Goal: Task Accomplishment & Management: Manage account settings

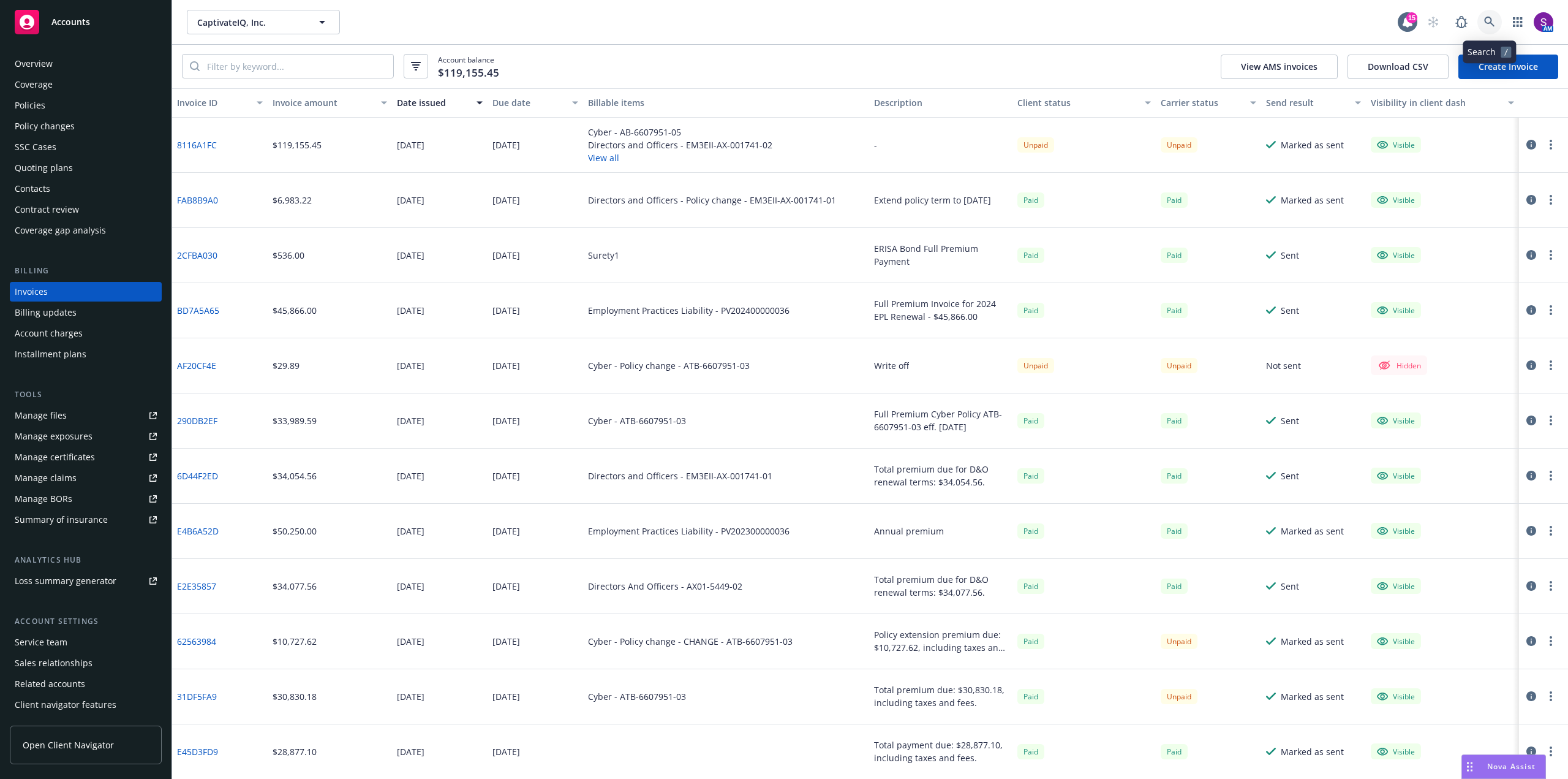
click at [1489, 24] on icon at bounding box center [1489, 22] width 11 height 11
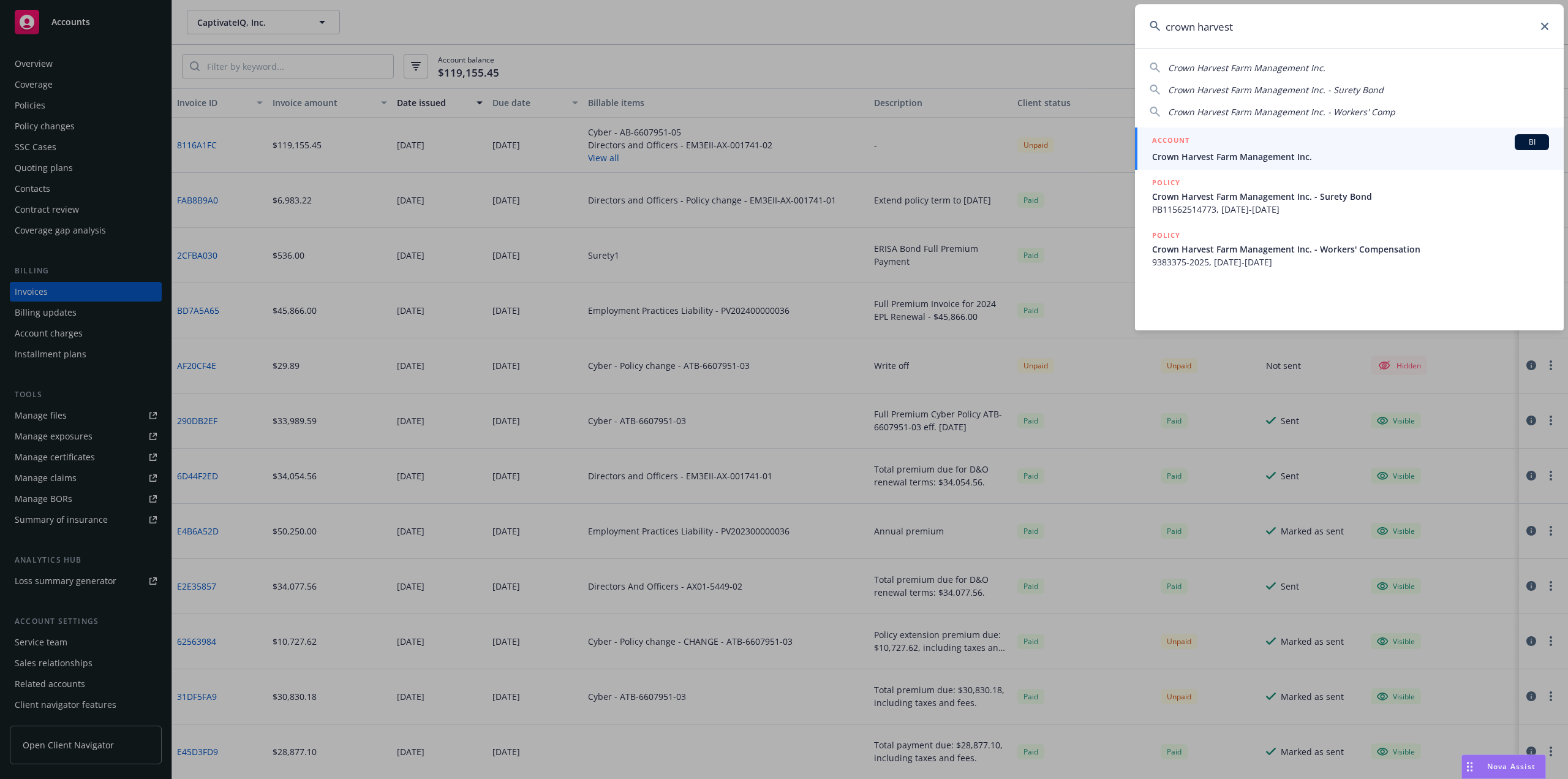
type input "crown harvest"
click at [1234, 148] on div "ACCOUNT BI" at bounding box center [1351, 142] width 397 height 16
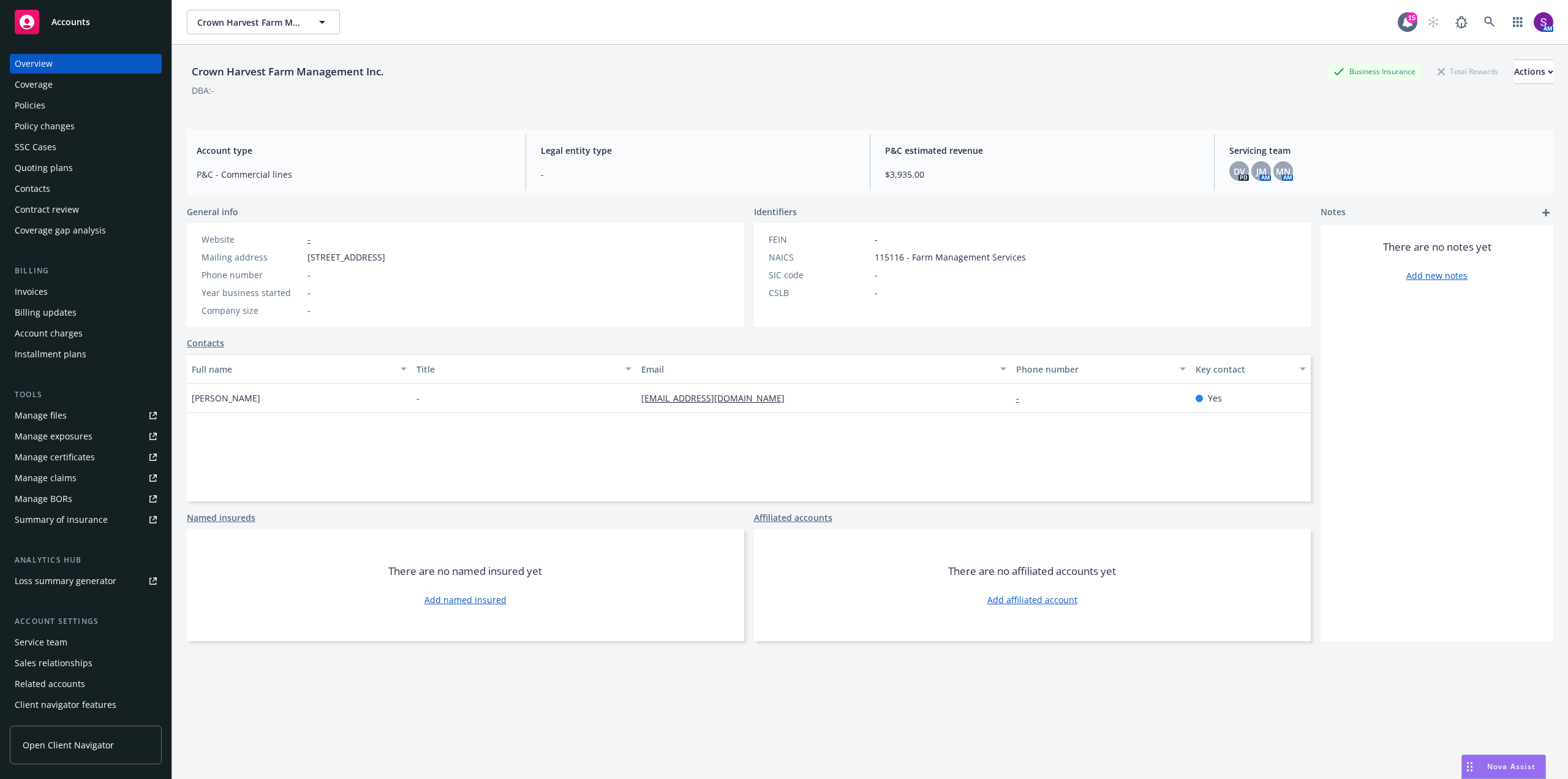
click at [56, 109] on div "Policies" at bounding box center [85, 105] width 142 height 20
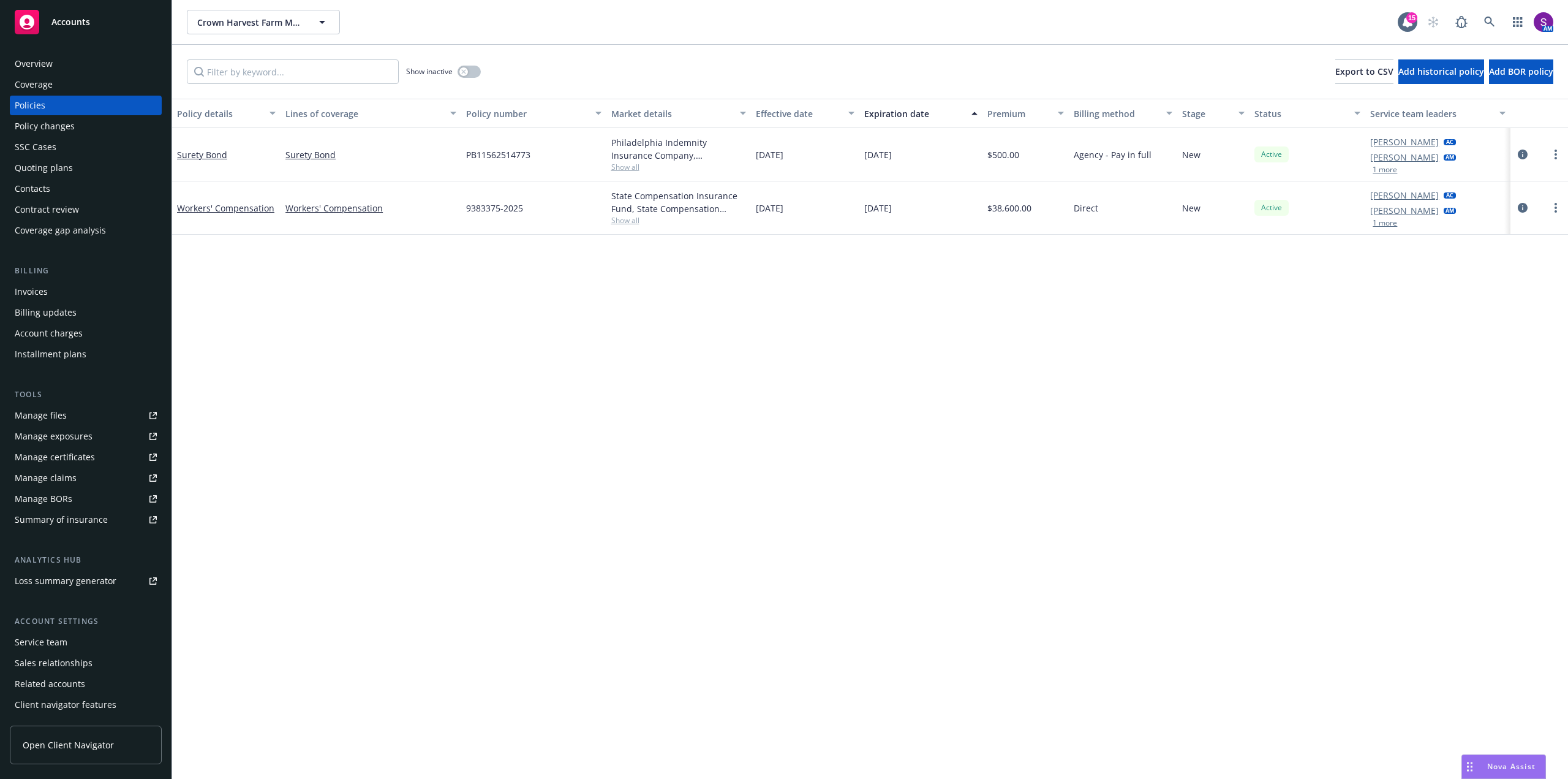
click at [65, 414] on div "Manage files" at bounding box center [40, 416] width 52 height 20
click at [1496, 19] on link at bounding box center [1489, 22] width 25 height 25
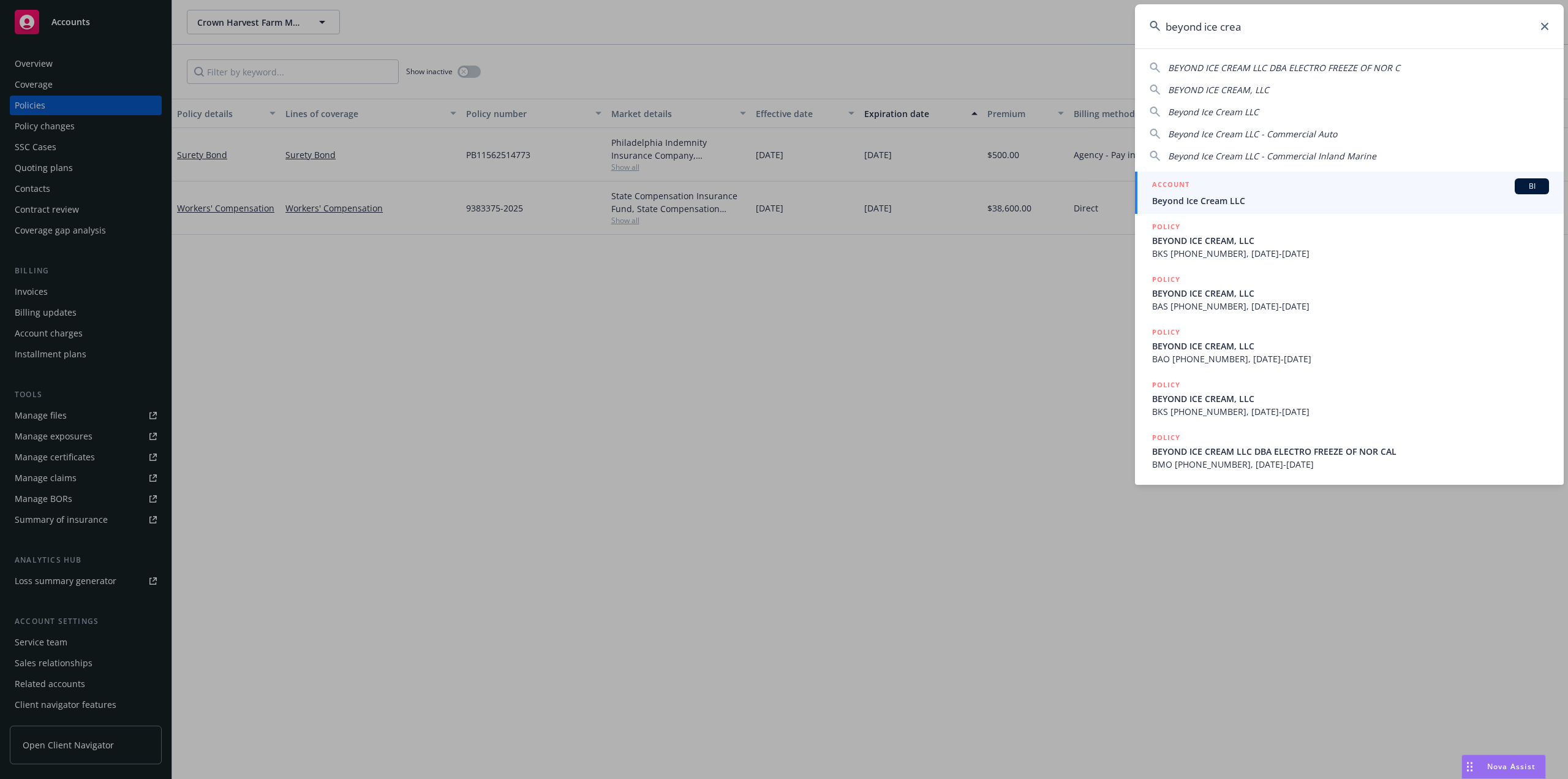
type input "beyond ice crea"
click at [1231, 206] on span "Beyond Ice Cream LLC" at bounding box center [1351, 200] width 397 height 13
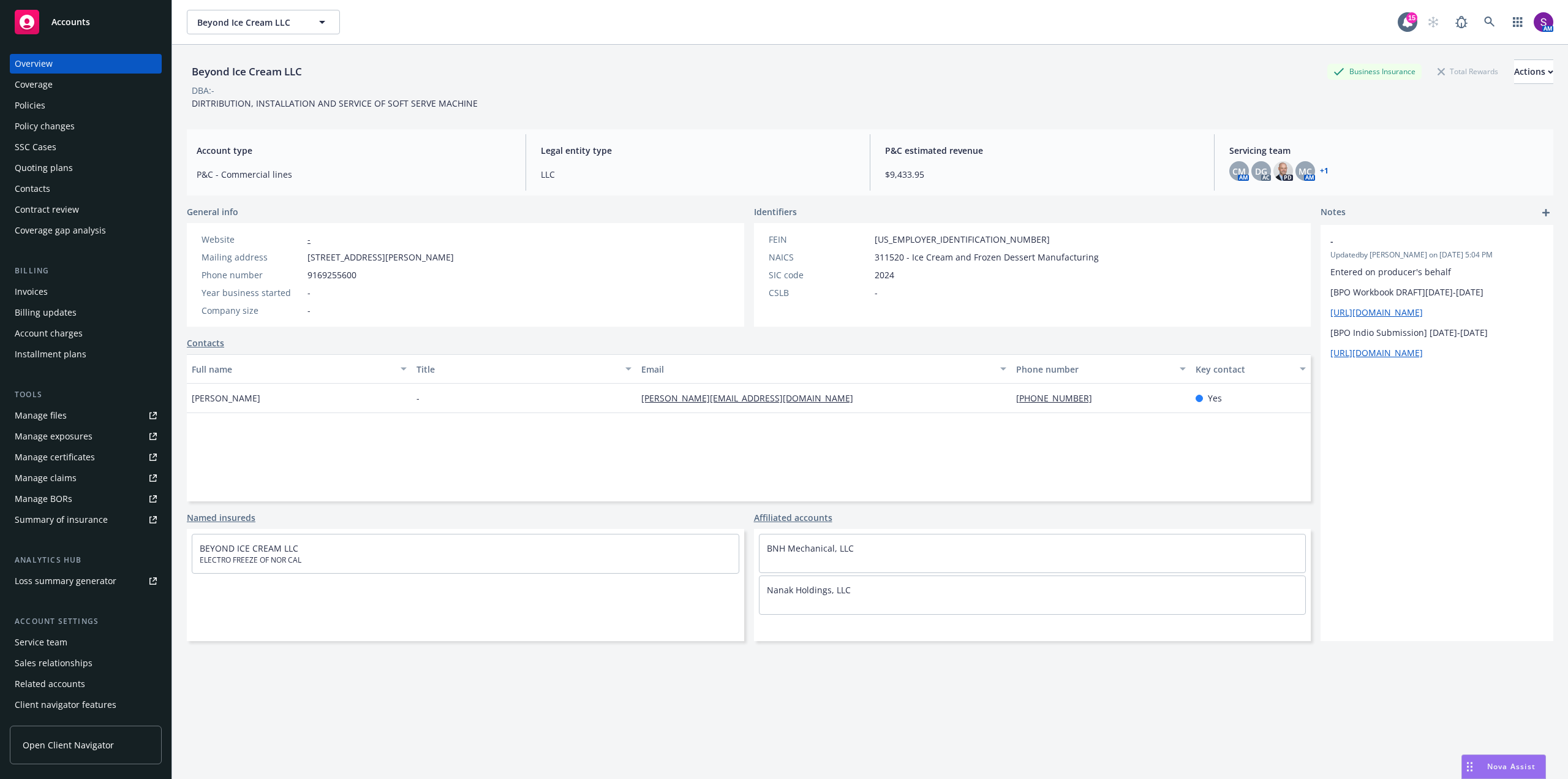
click at [45, 108] on div "Policies" at bounding box center [85, 105] width 142 height 20
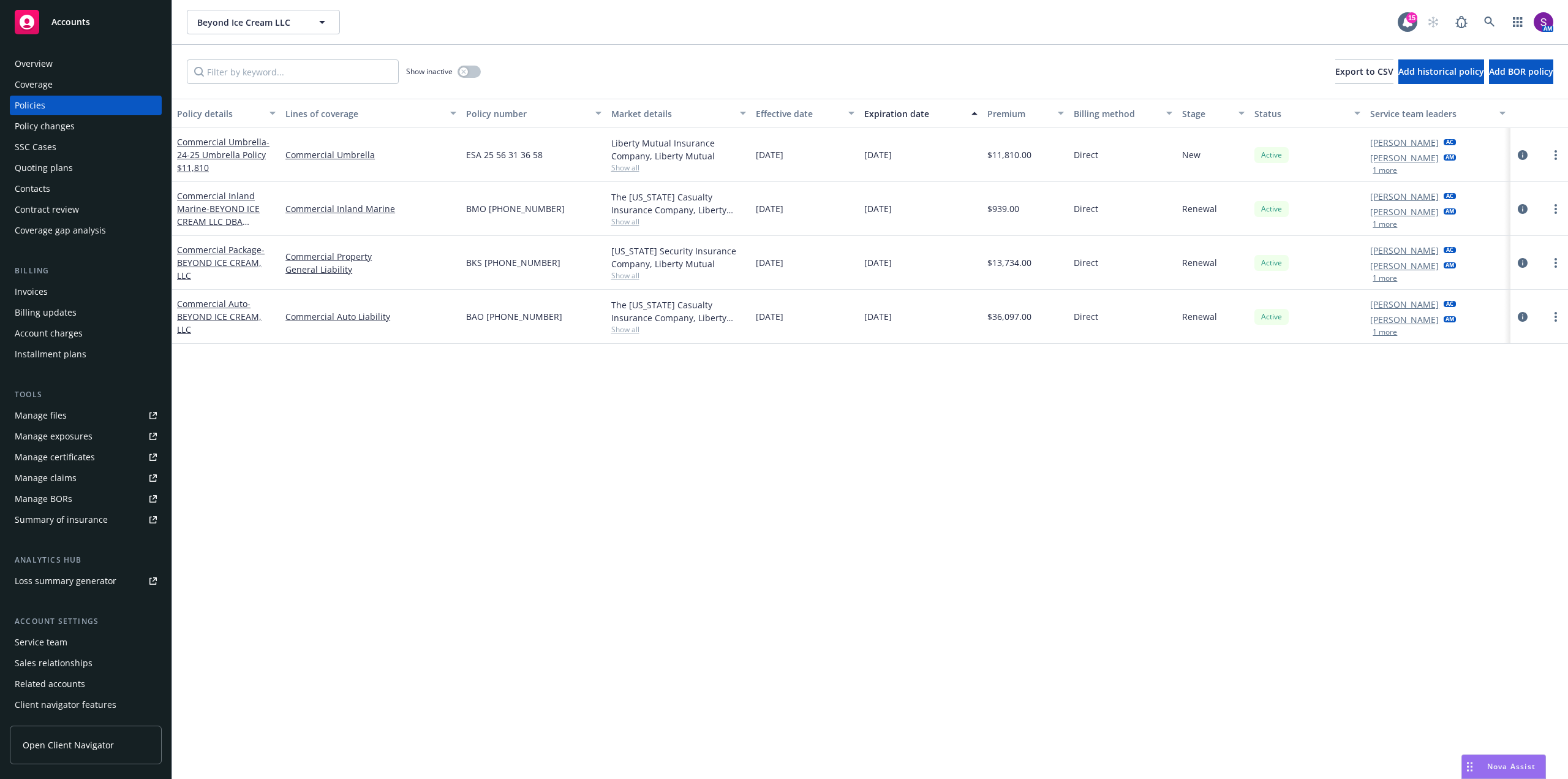
click at [45, 167] on div "Quoting plans" at bounding box center [43, 168] width 58 height 20
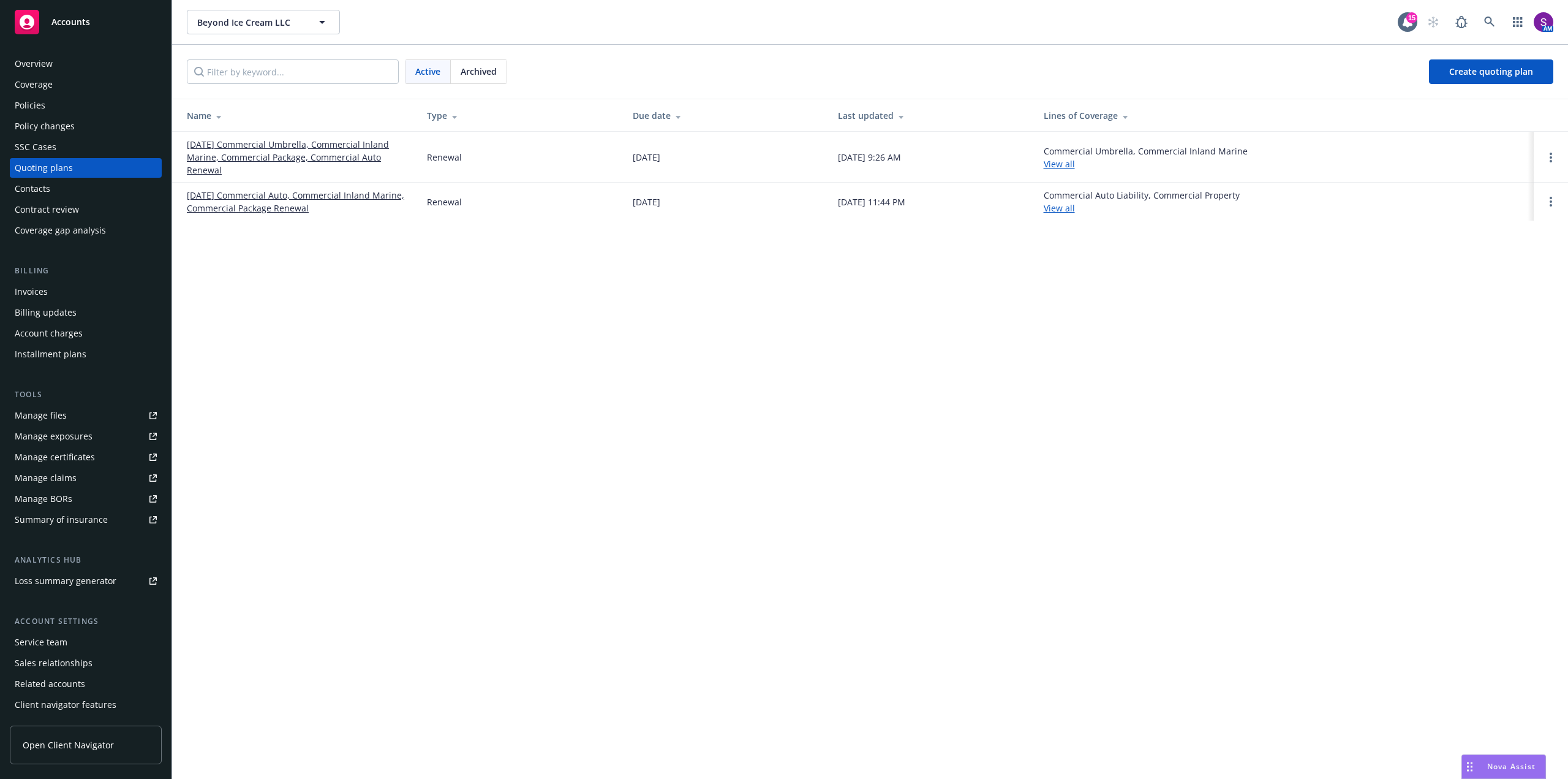
click at [304, 147] on link "09/15/25 Commercial Umbrella, Commercial Inland Marine, Commercial Package, Com…" at bounding box center [297, 156] width 221 height 38
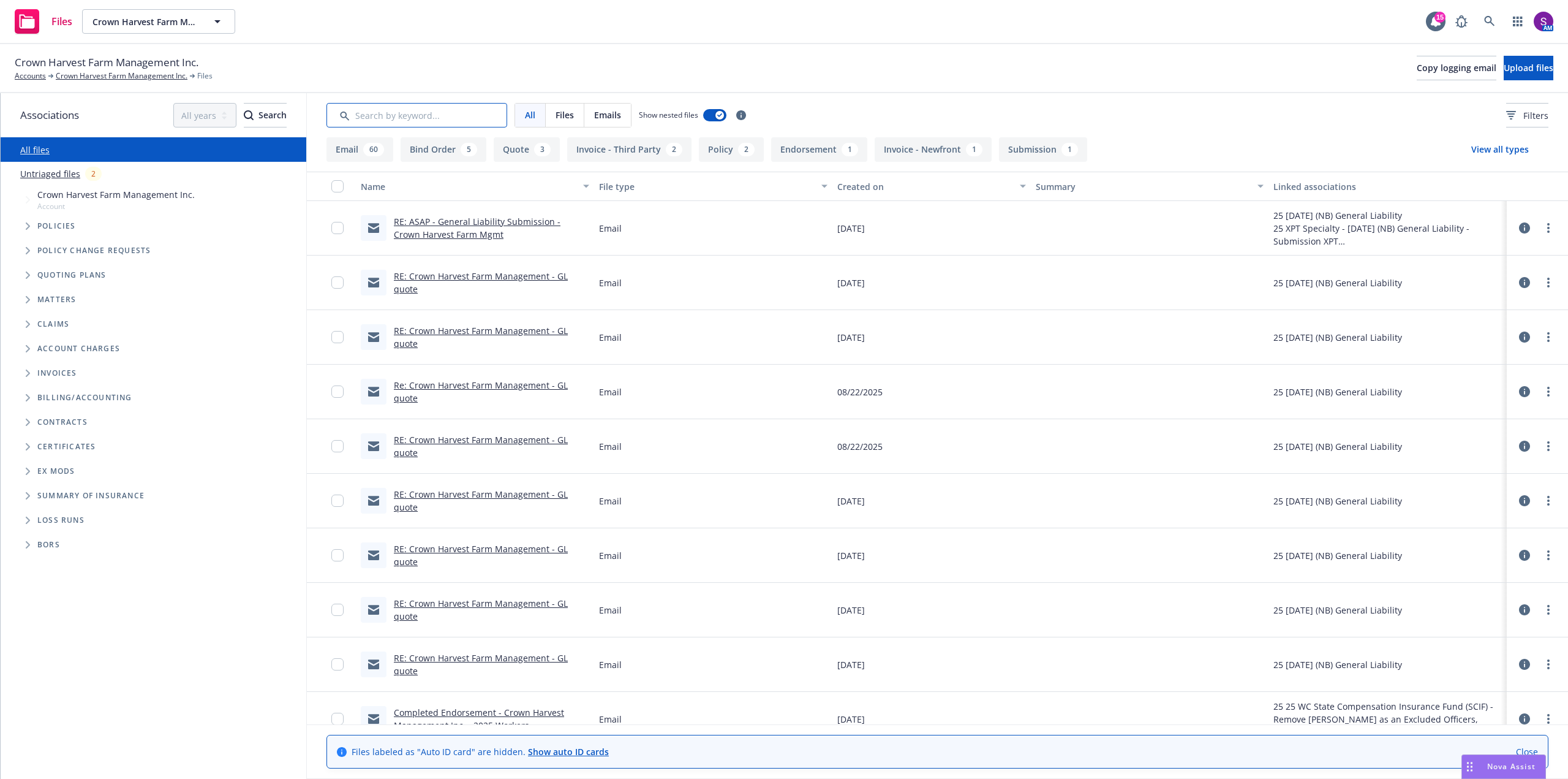
click at [388, 105] on input "Search by keyword..." at bounding box center [417, 115] width 181 height 25
type input "flc"
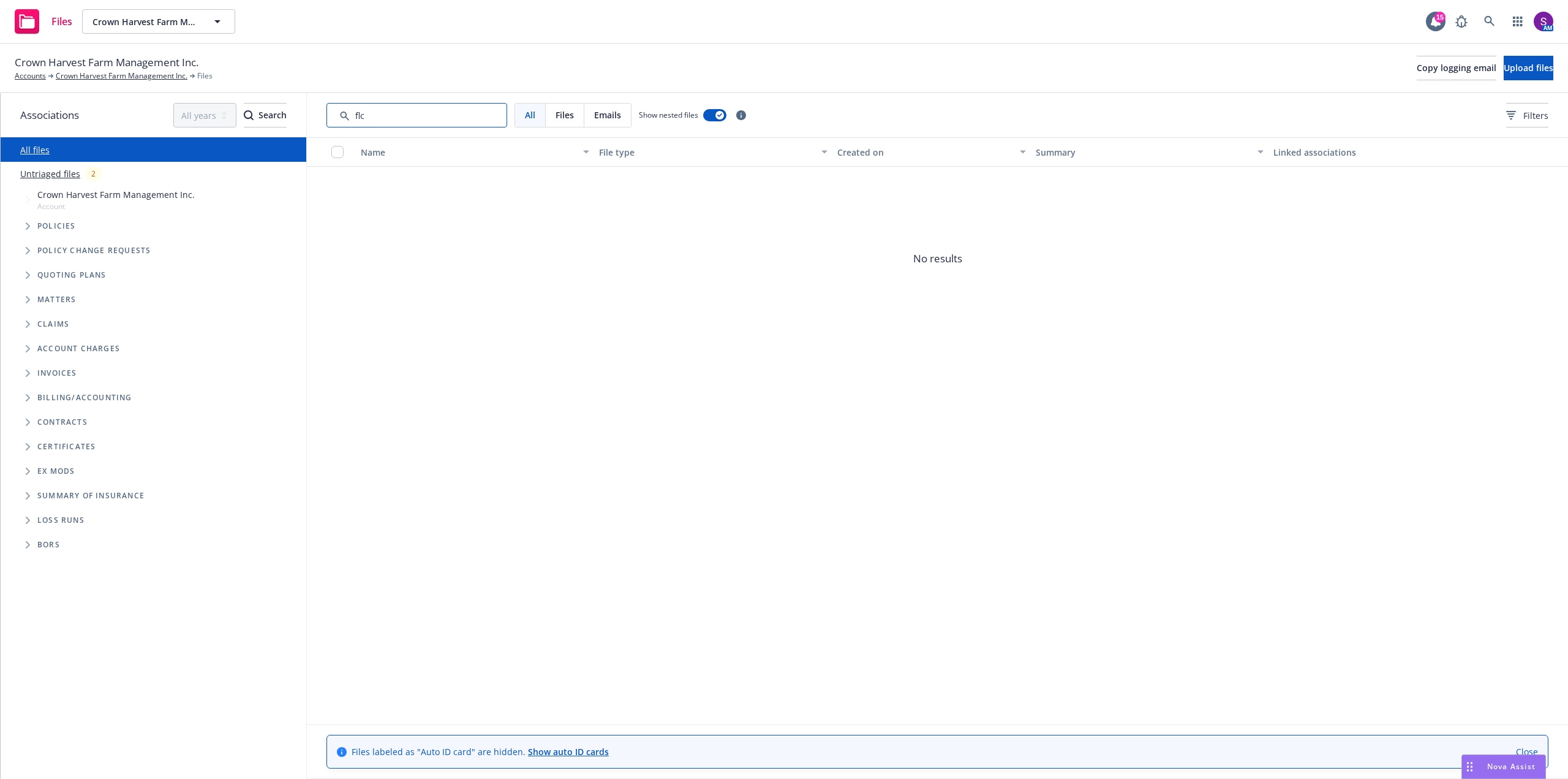
drag, startPoint x: 381, startPoint y: 113, endPoint x: 343, endPoint y: 115, distance: 38.1
click at [343, 115] on input "Search by keyword..." at bounding box center [417, 115] width 181 height 25
type input "application"
click at [1485, 17] on icon at bounding box center [1489, 21] width 11 height 11
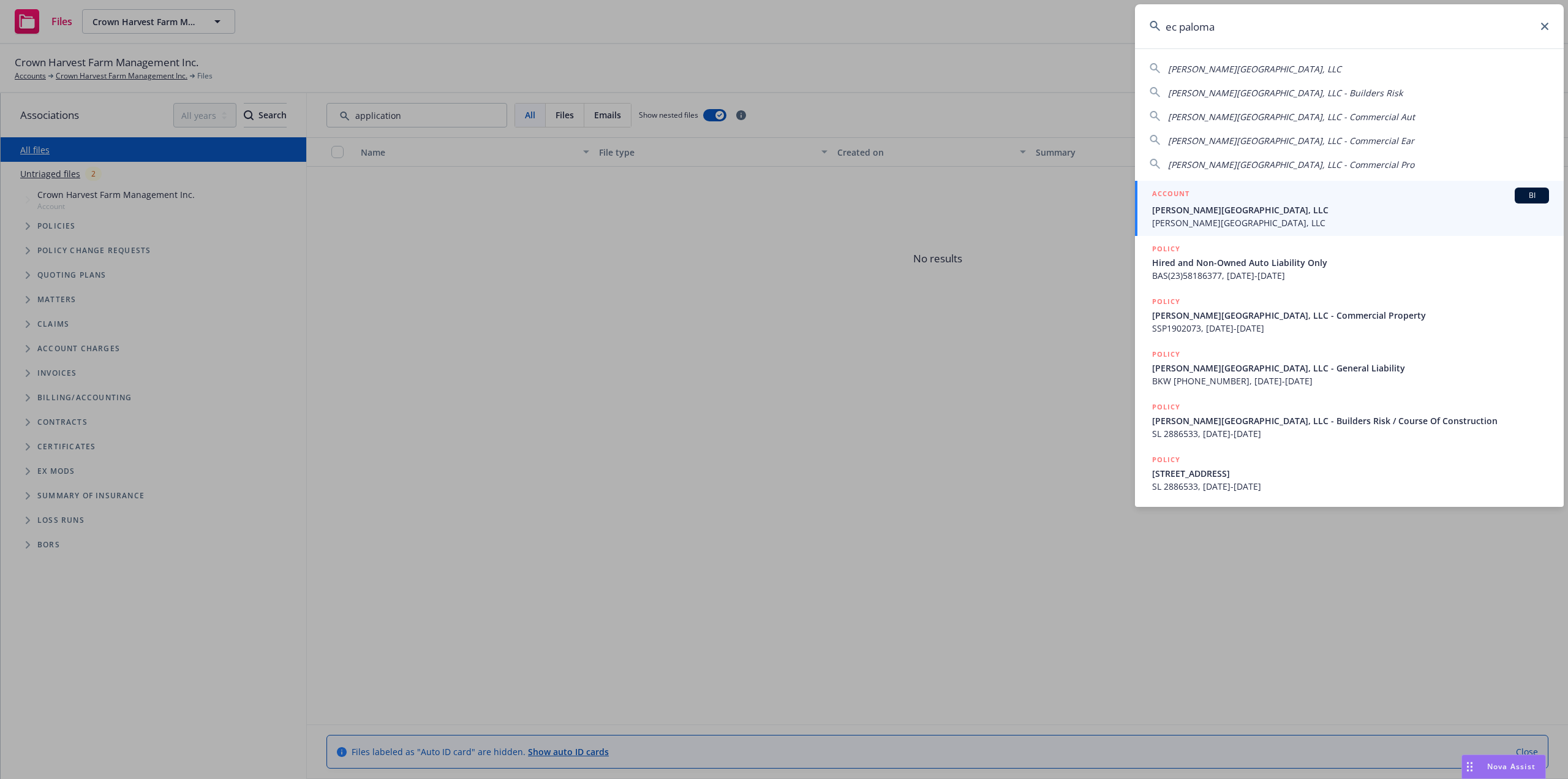
type input "ec paloma"
click at [1239, 210] on span "EC Palomar Industrial Center, LLC" at bounding box center [1351, 209] width 397 height 13
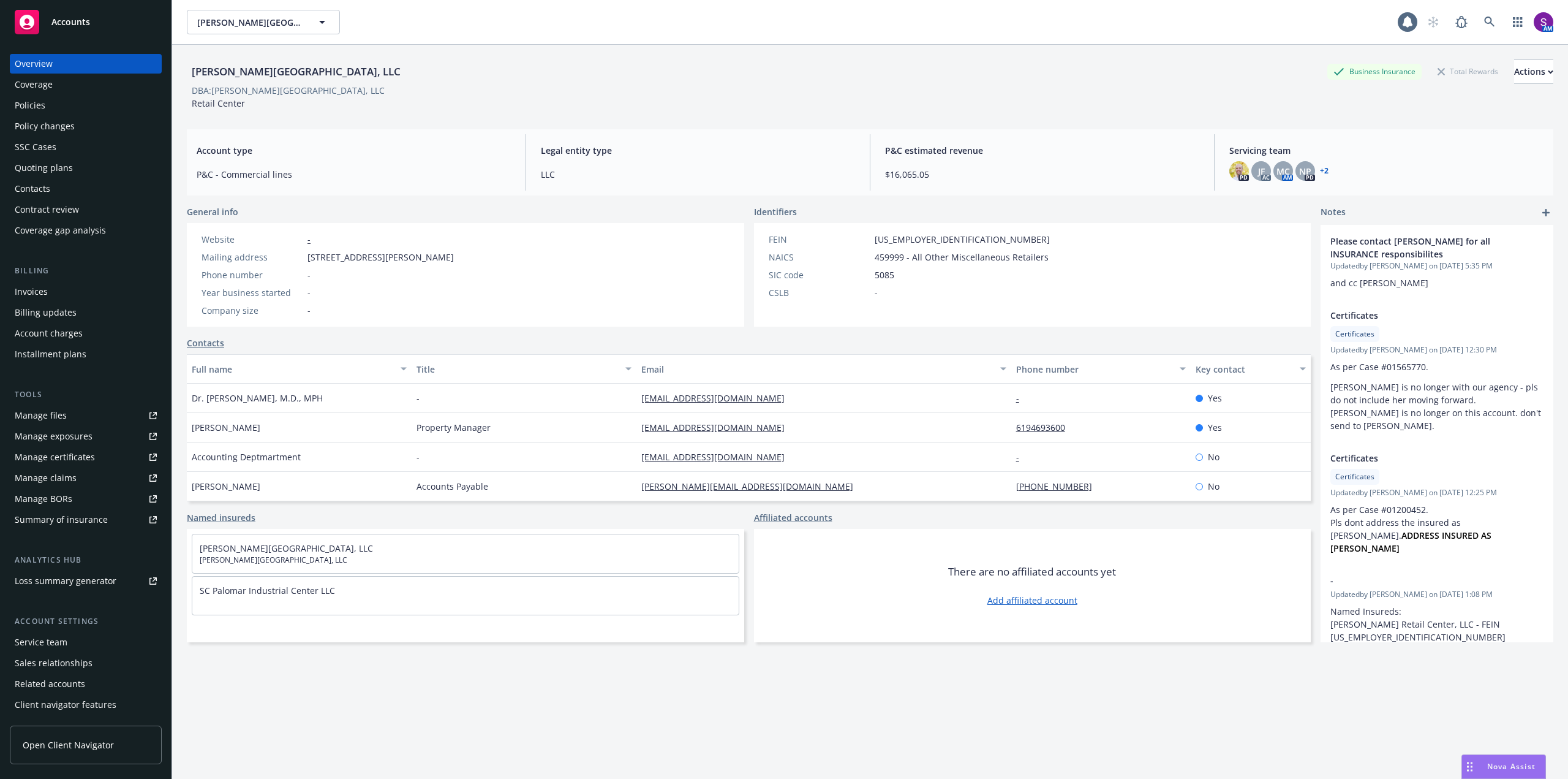
click at [65, 108] on div "Policies" at bounding box center [85, 105] width 142 height 20
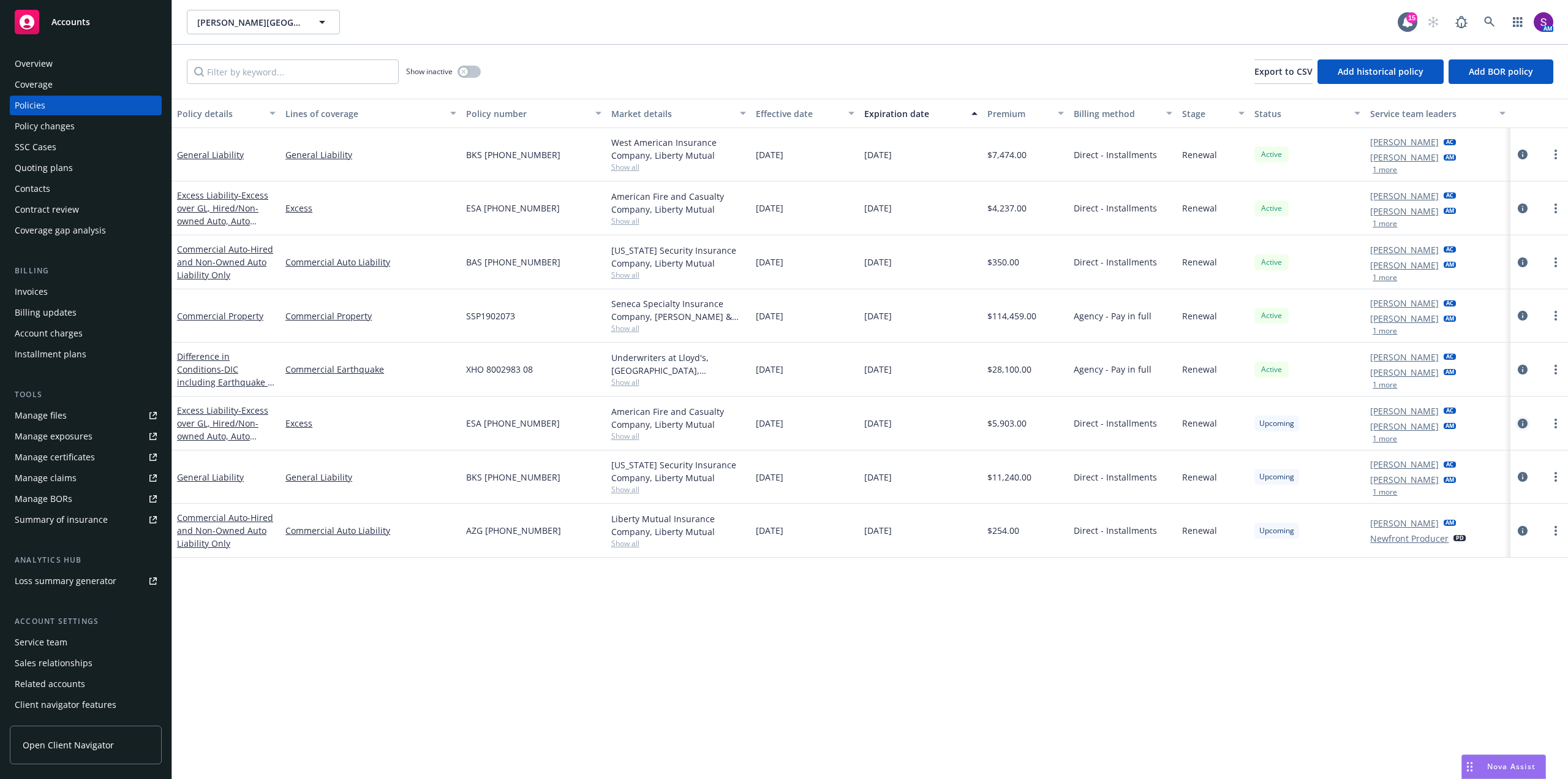
click at [1519, 422] on icon "circleInformation" at bounding box center [1523, 423] width 10 height 10
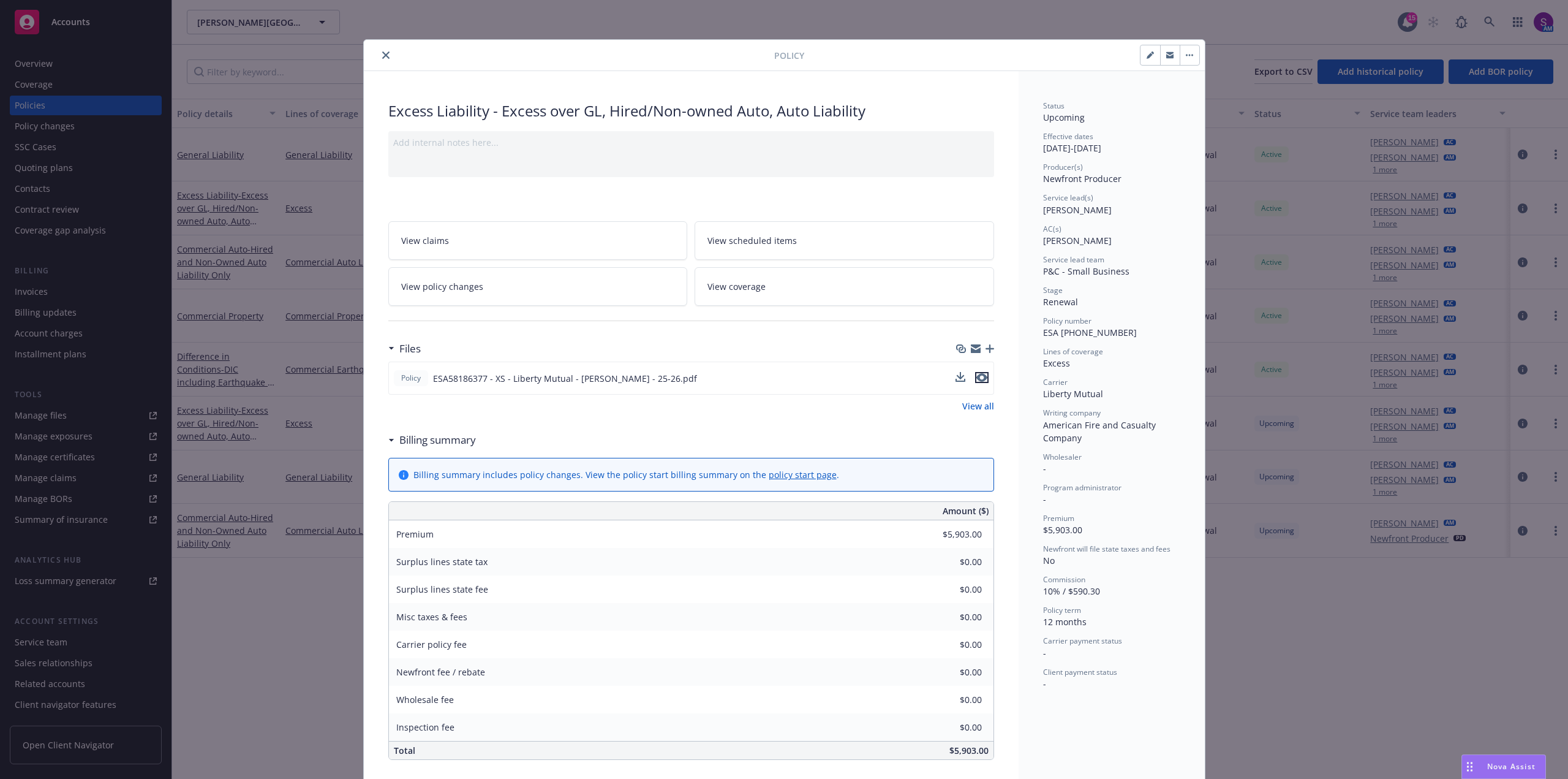
click at [977, 377] on icon "preview file" at bounding box center [981, 377] width 11 height 9
click at [382, 54] on icon "close" at bounding box center [385, 54] width 7 height 7
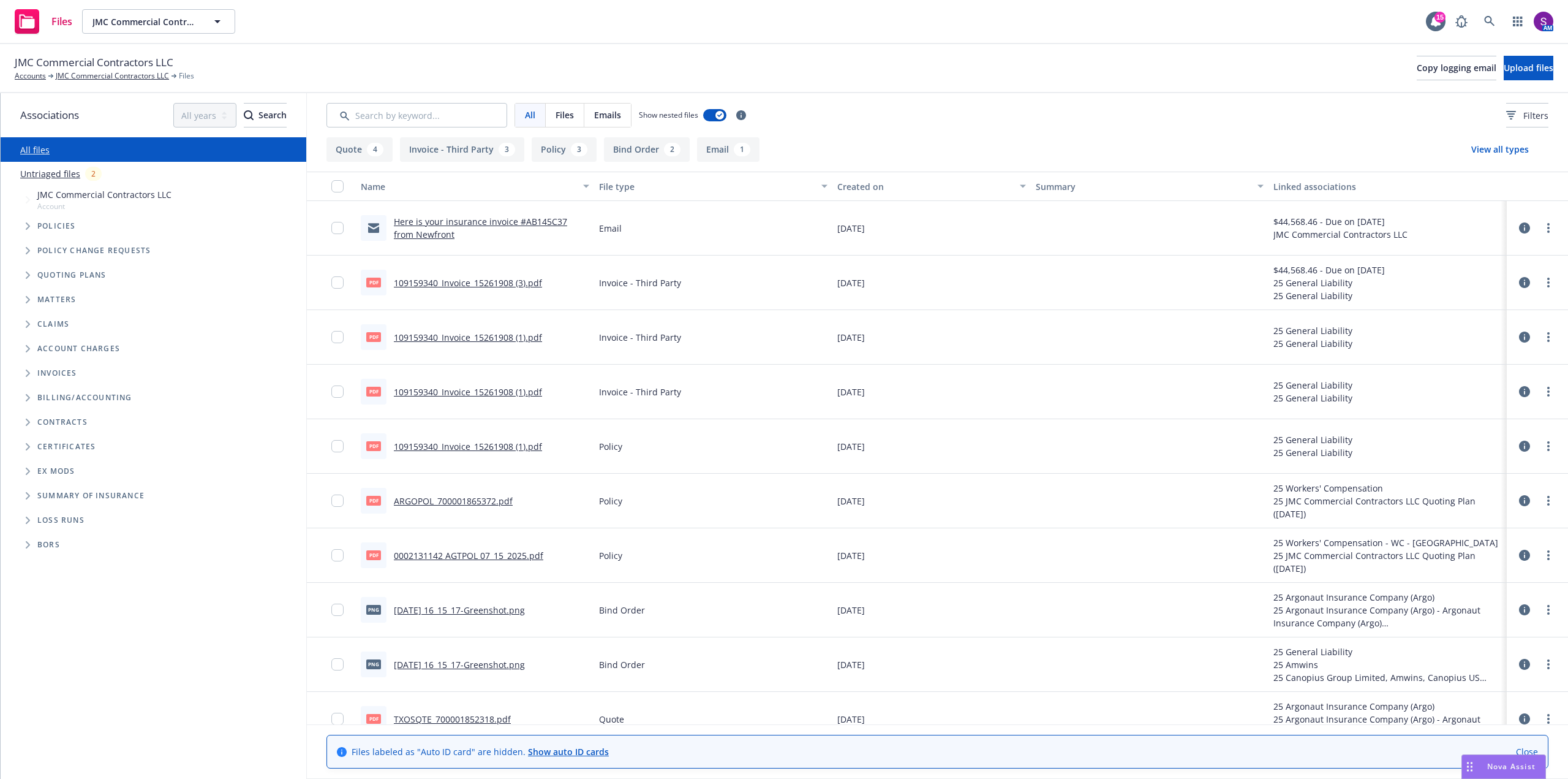
scroll to position [61, 0]
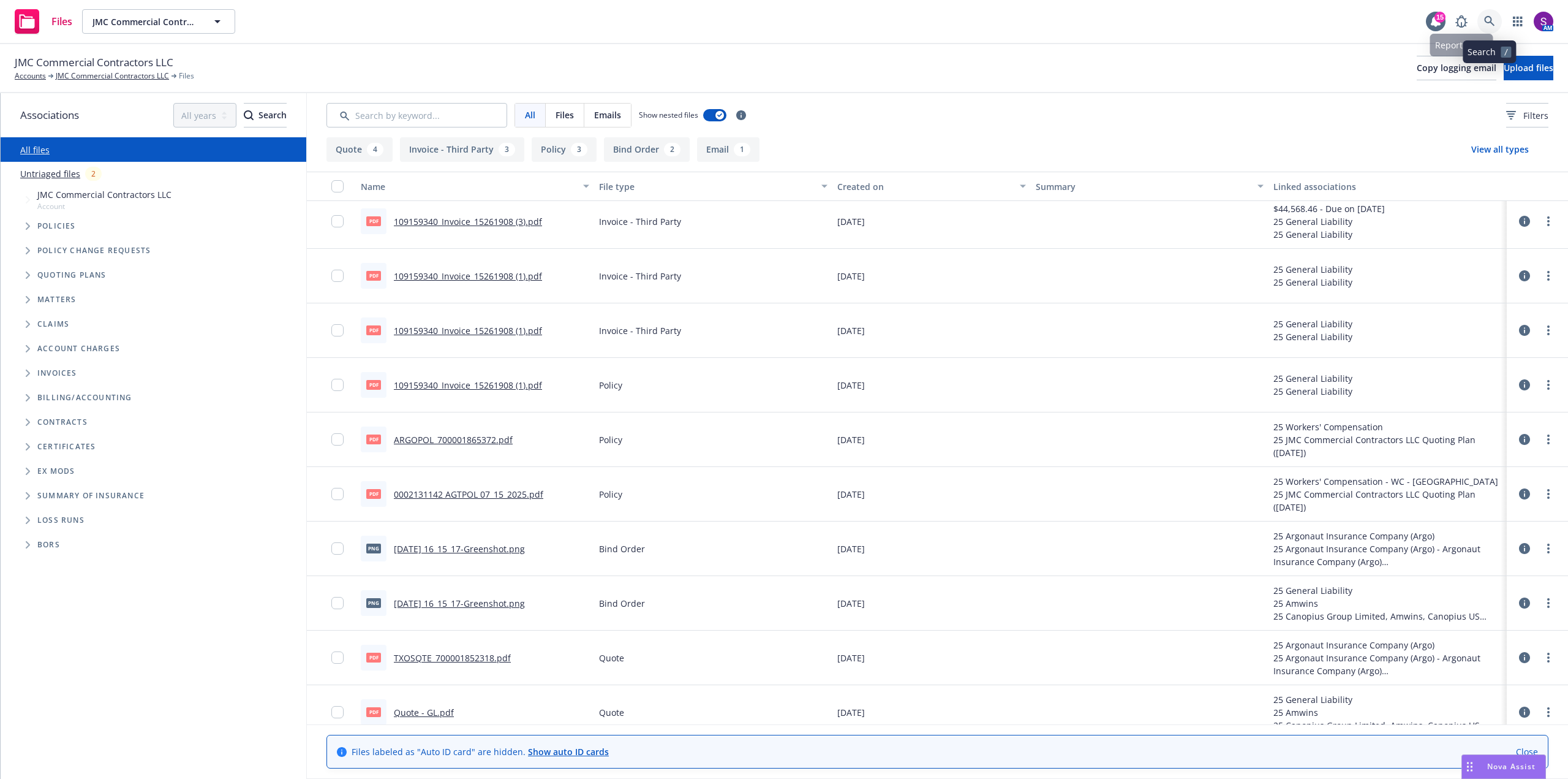
click at [1494, 14] on link at bounding box center [1489, 21] width 25 height 25
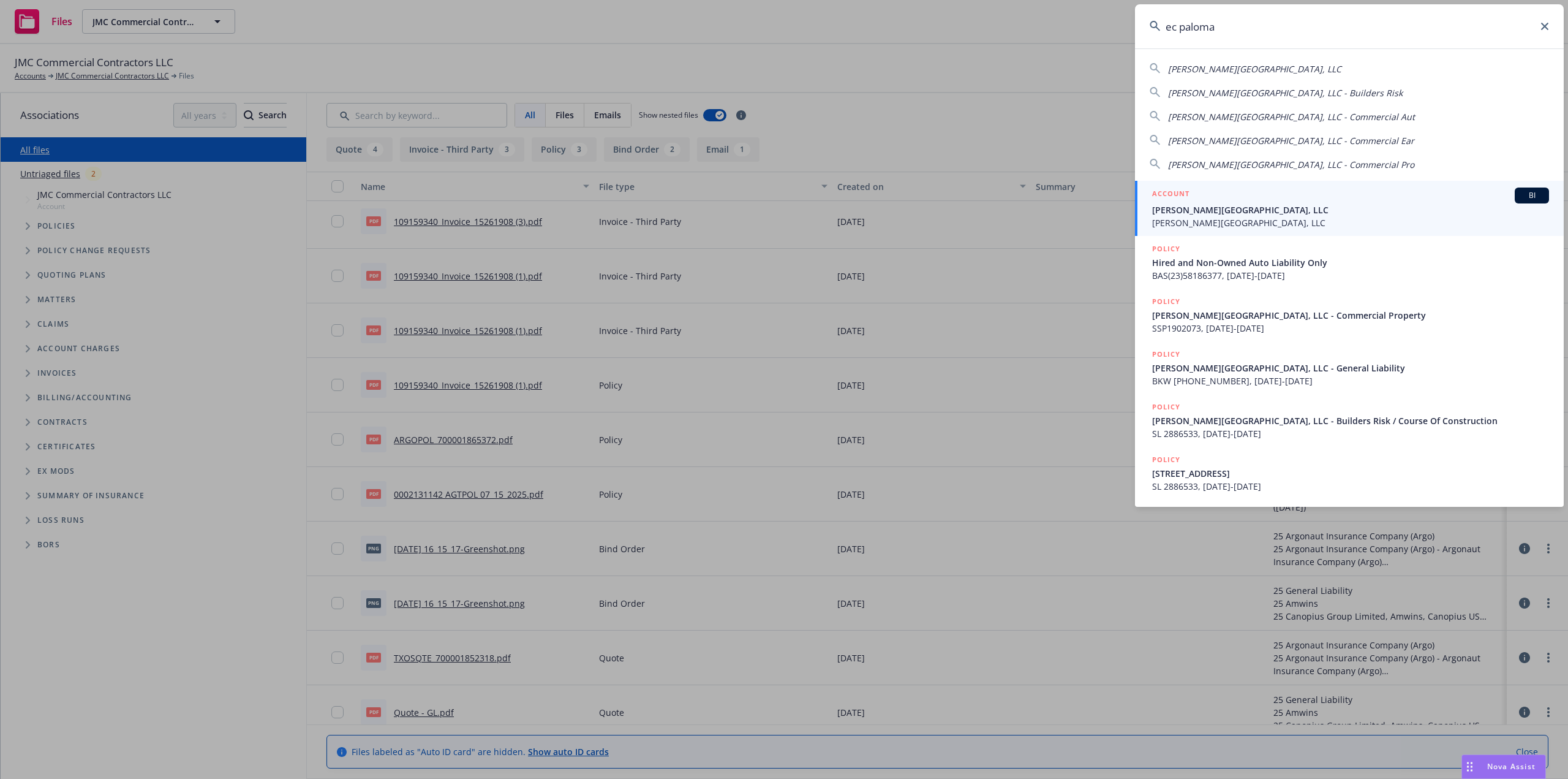
type input "ec paloma"
click at [1252, 211] on span "[PERSON_NAME][GEOGRAPHIC_DATA], LLC" at bounding box center [1351, 209] width 397 height 13
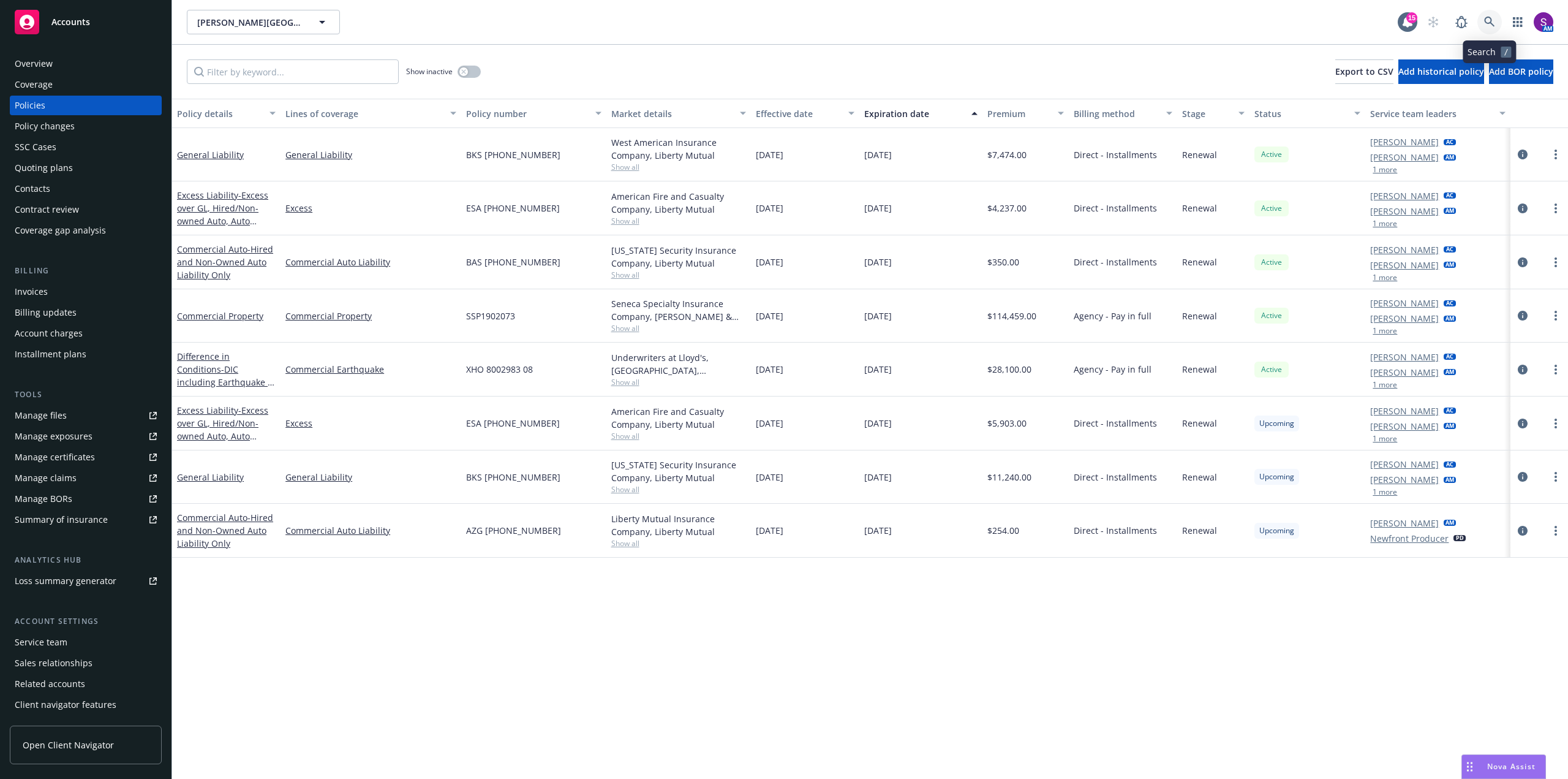
click at [1487, 21] on icon at bounding box center [1489, 22] width 11 height 11
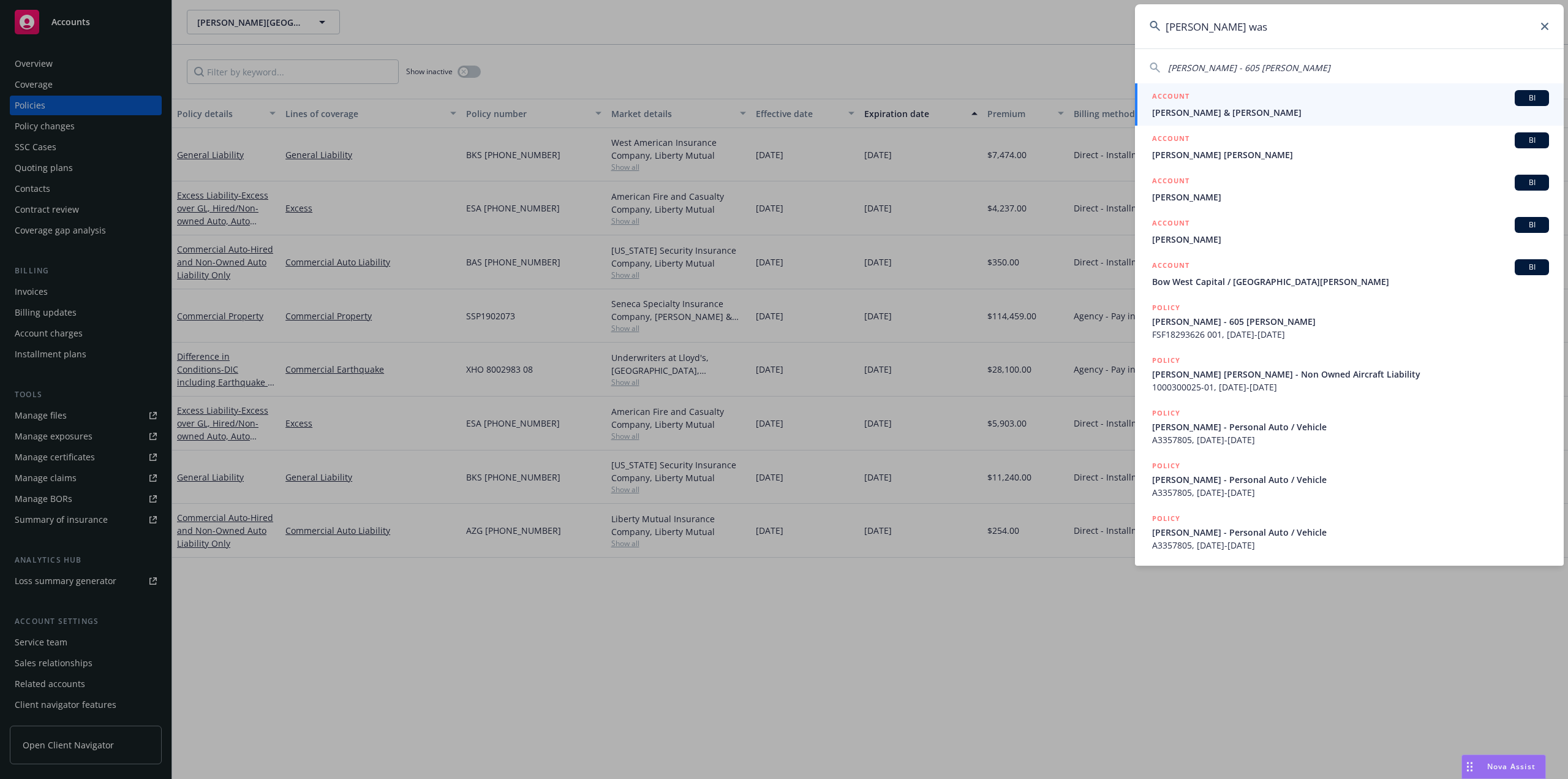
click at [1255, 67] on span "Andrew Wasserman - 605 Courtland" at bounding box center [1249, 68] width 162 height 12
type input "Andrew Wasserman - 605 Courtland"
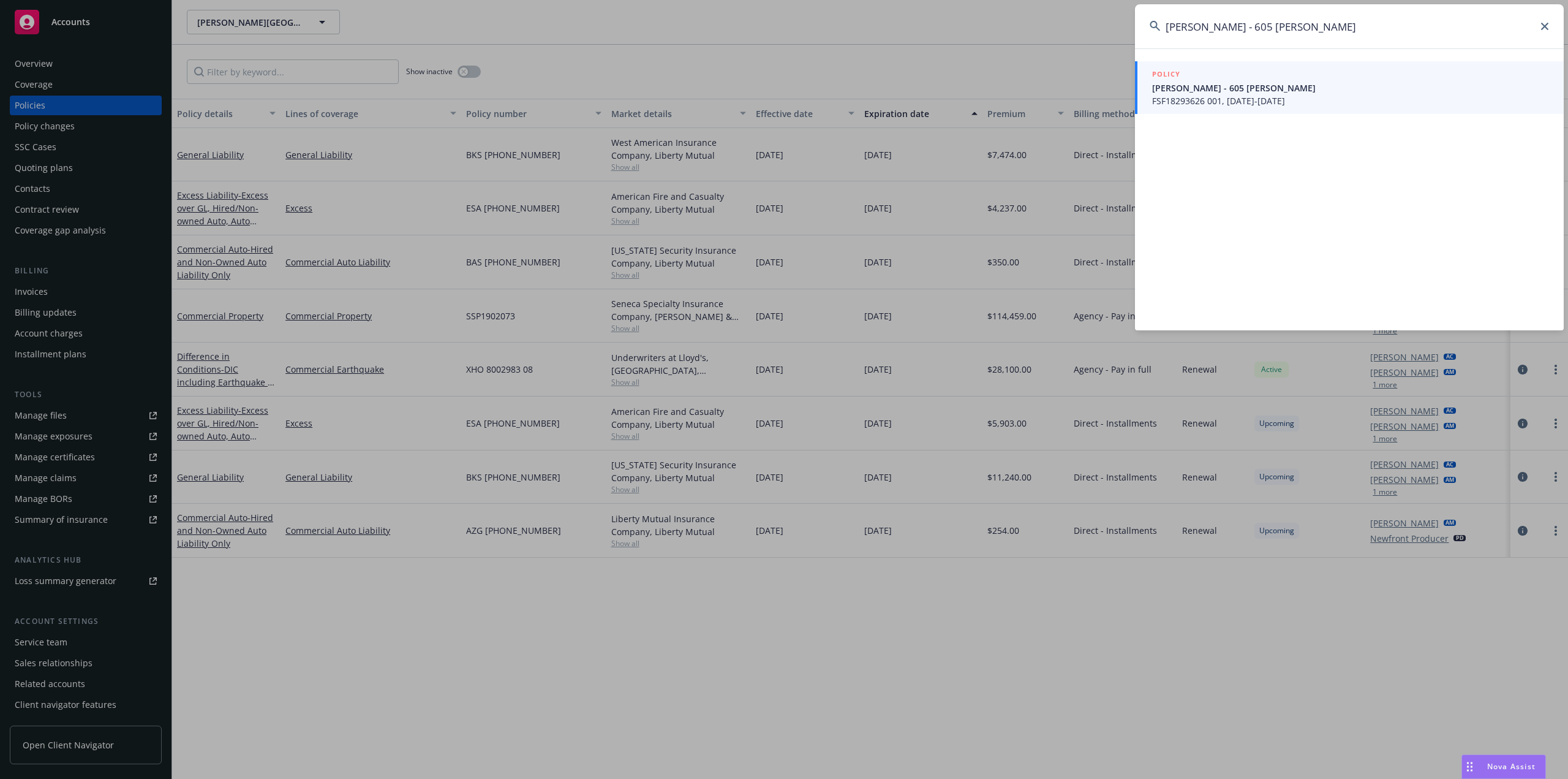
click at [1217, 86] on span "Andrew Wasserman - 605 Courtland" at bounding box center [1351, 87] width 397 height 13
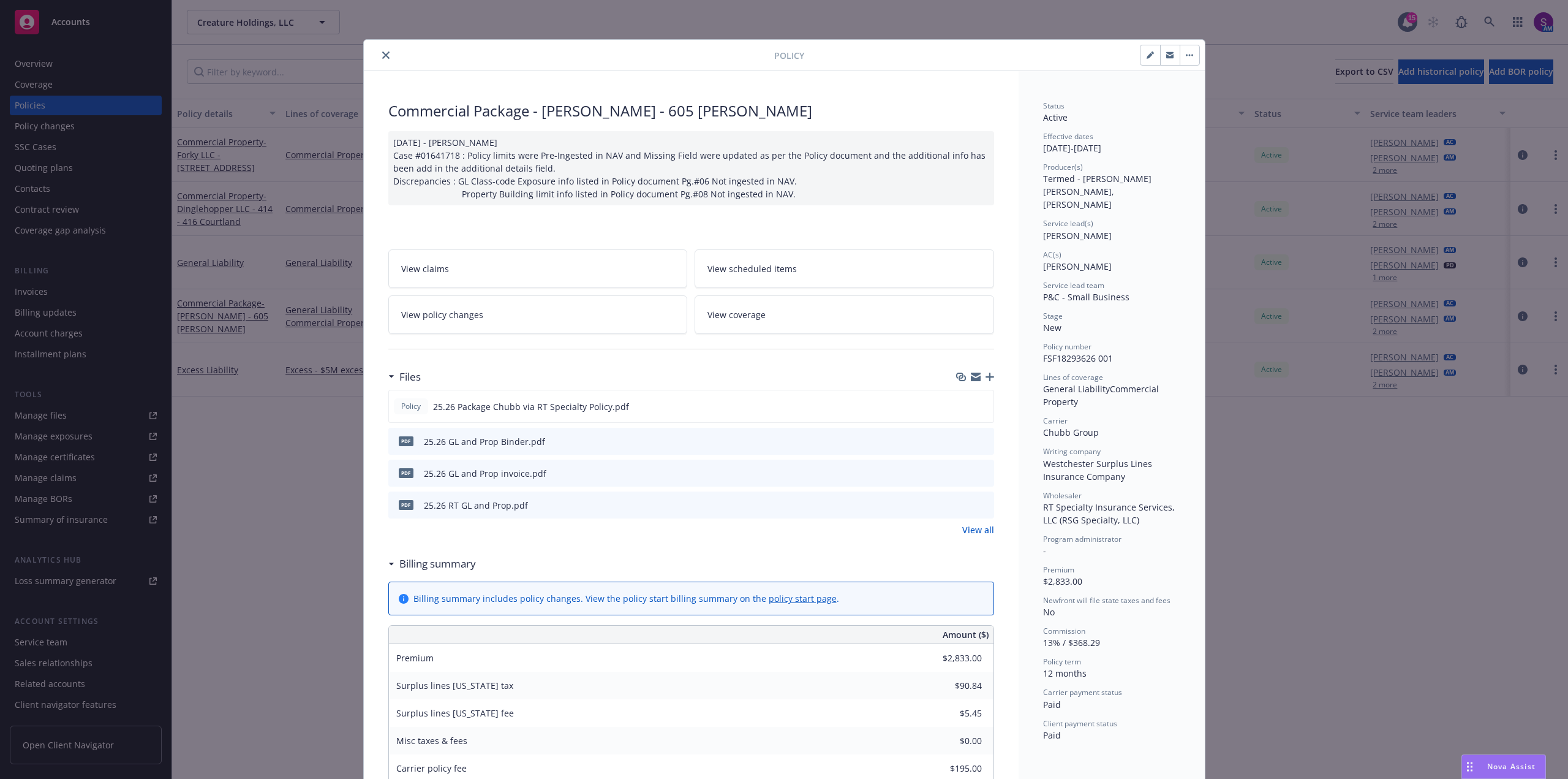
click at [382, 54] on icon "close" at bounding box center [385, 54] width 7 height 7
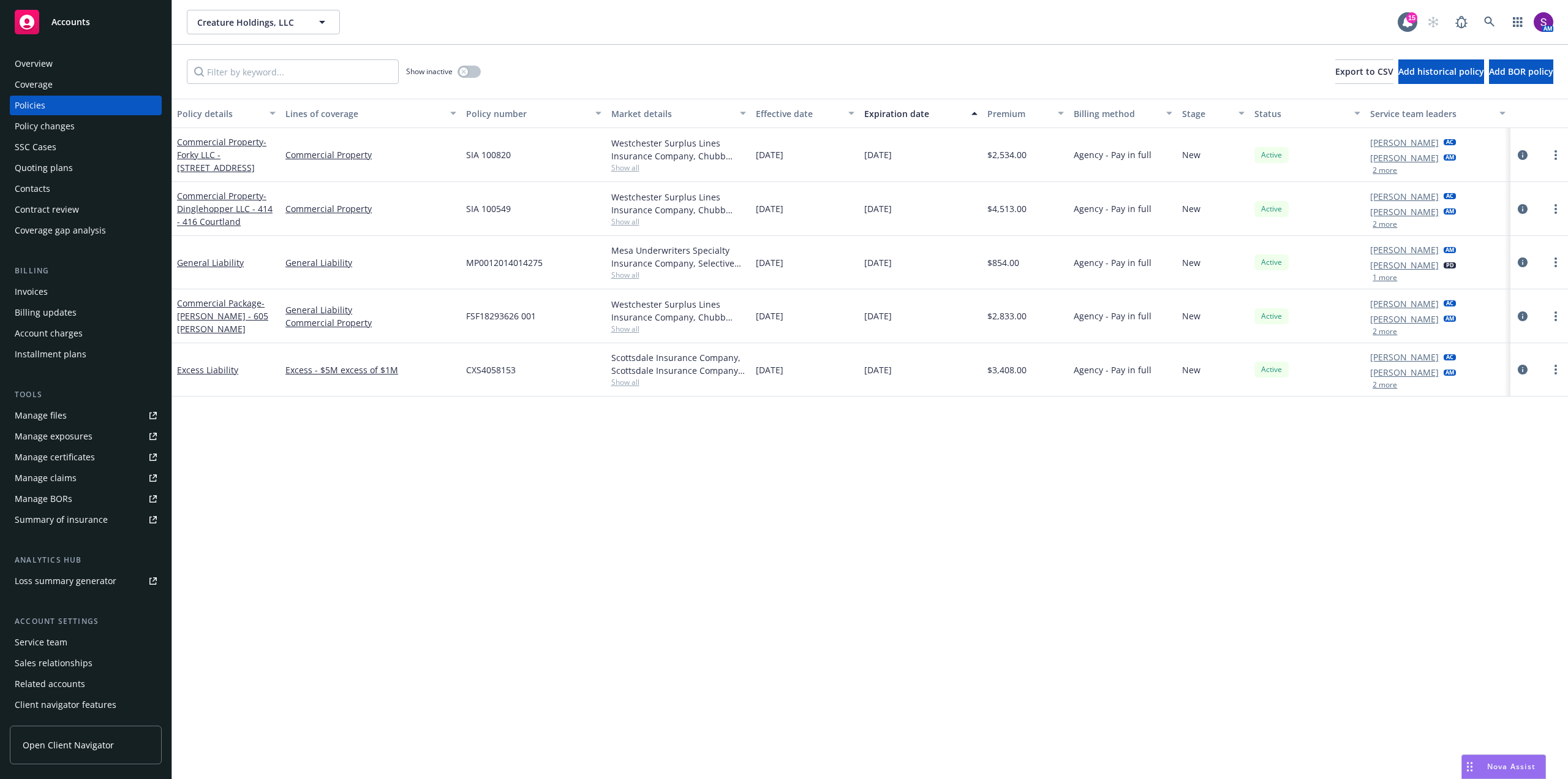
click at [76, 66] on div "Overview" at bounding box center [85, 64] width 142 height 20
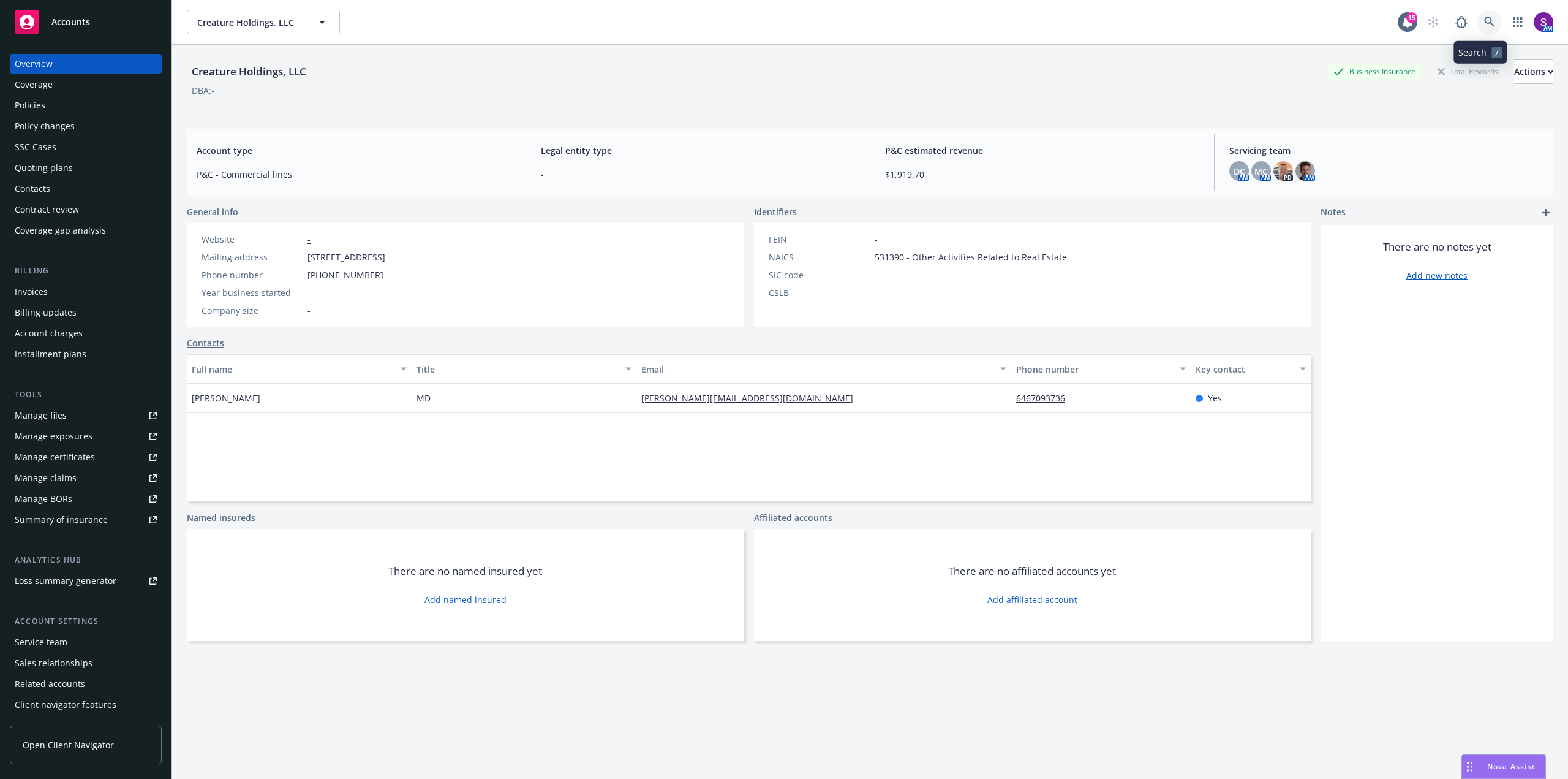
click at [1485, 20] on icon at bounding box center [1489, 22] width 11 height 11
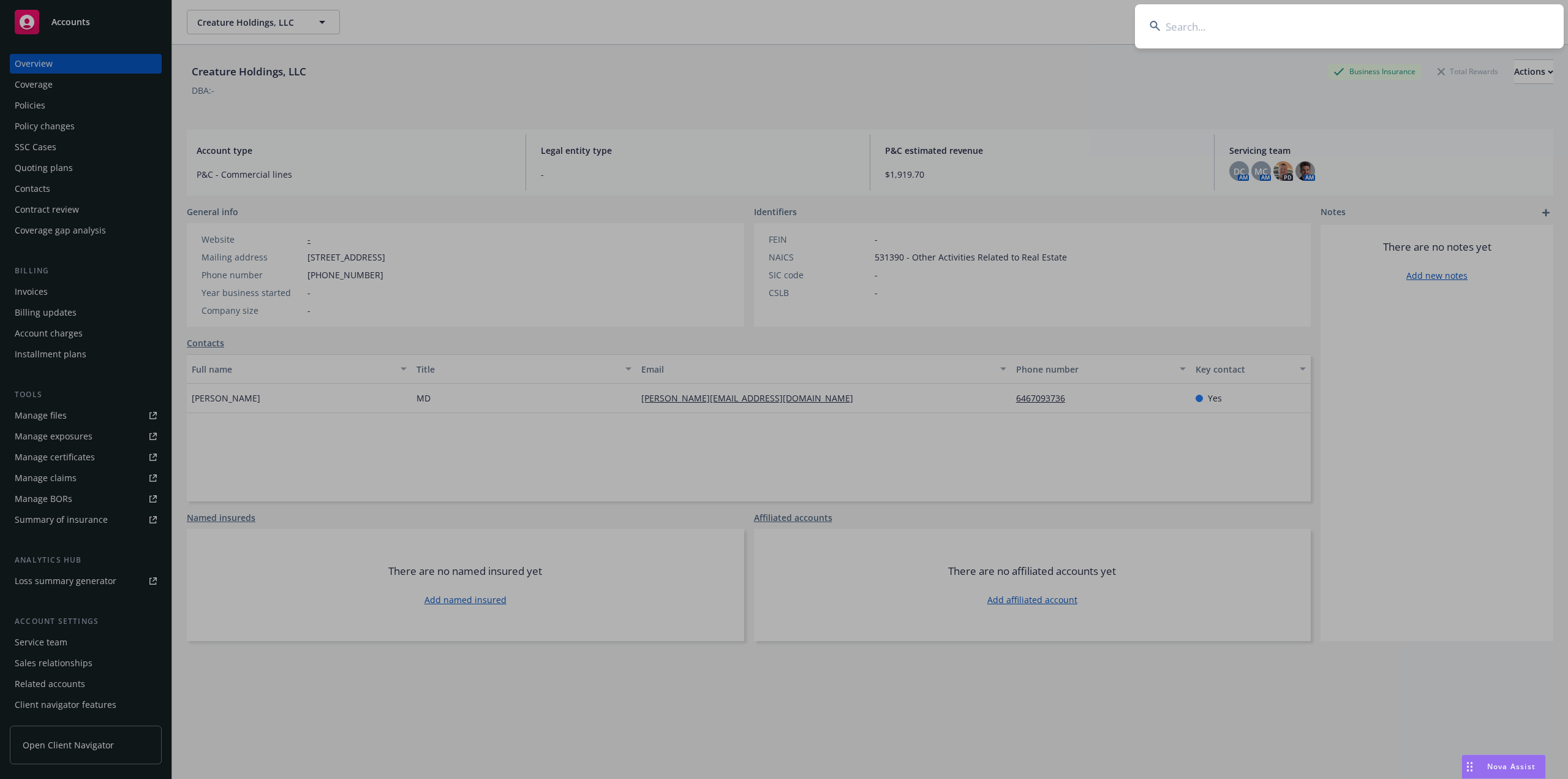
click at [1287, 30] on input at bounding box center [1349, 26] width 429 height 44
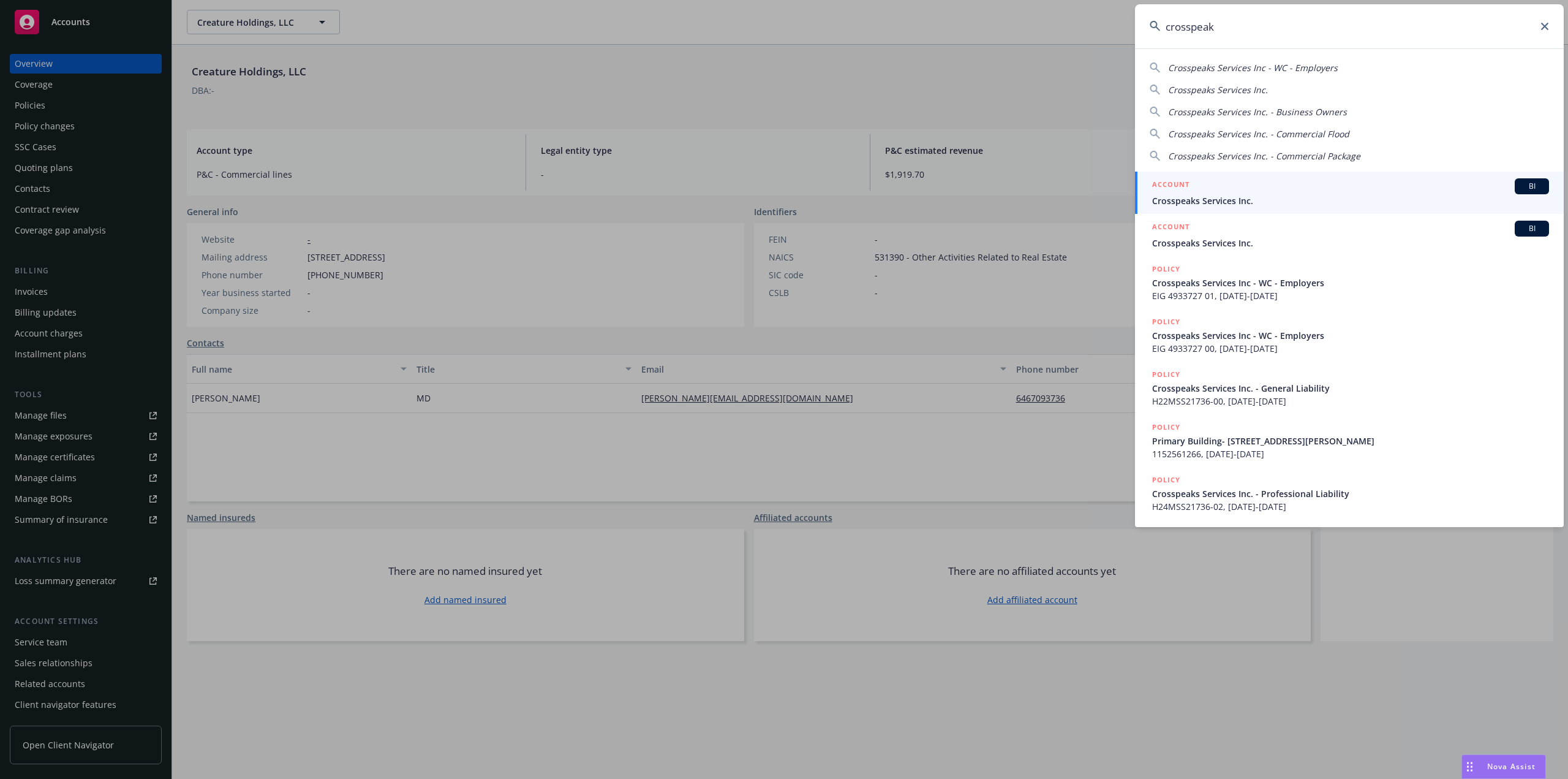
type input "crosspeak"
click at [1213, 195] on span "Crosspeaks Services Inc." at bounding box center [1351, 200] width 397 height 13
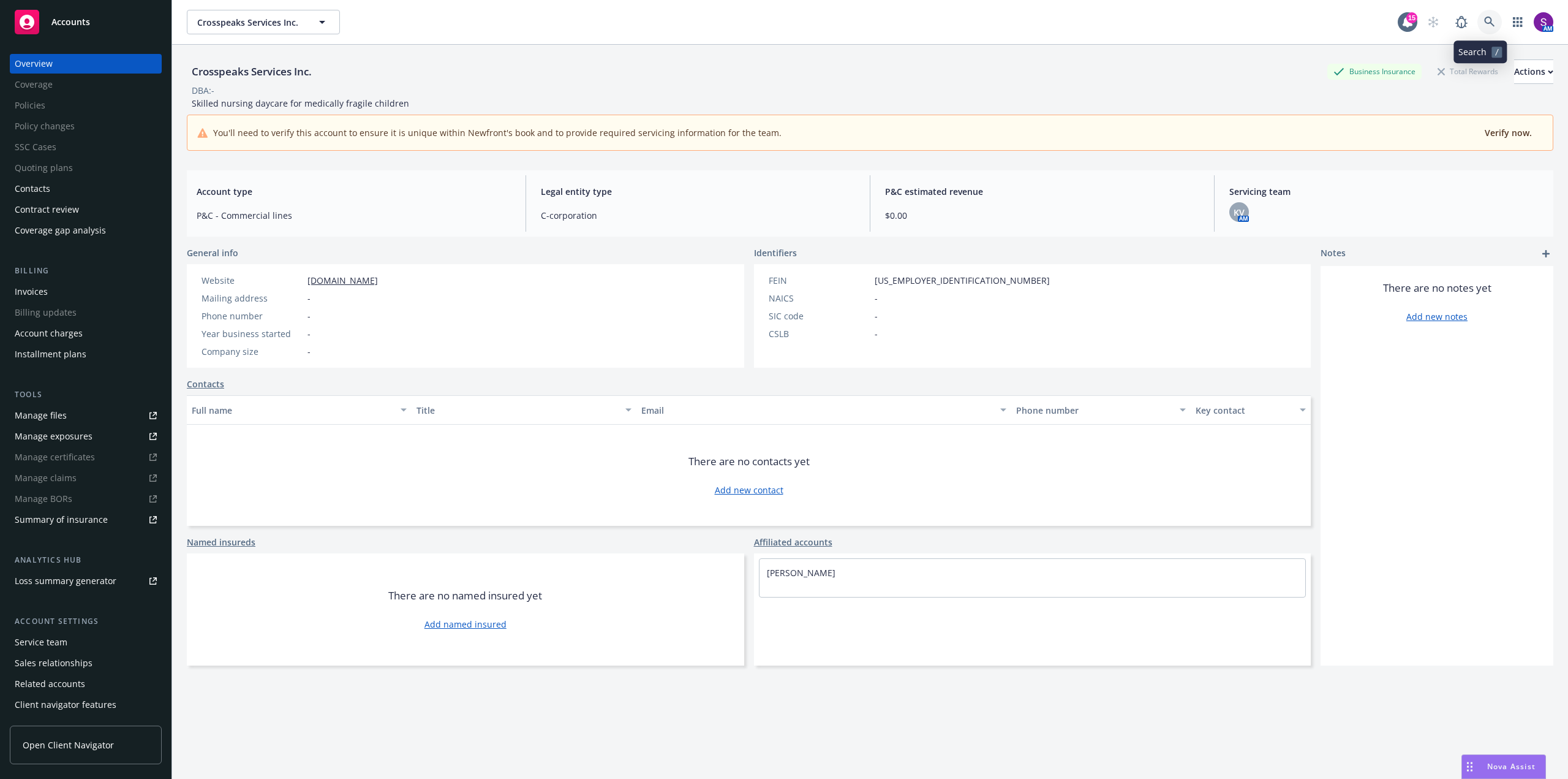
click at [1485, 23] on icon at bounding box center [1489, 22] width 11 height 11
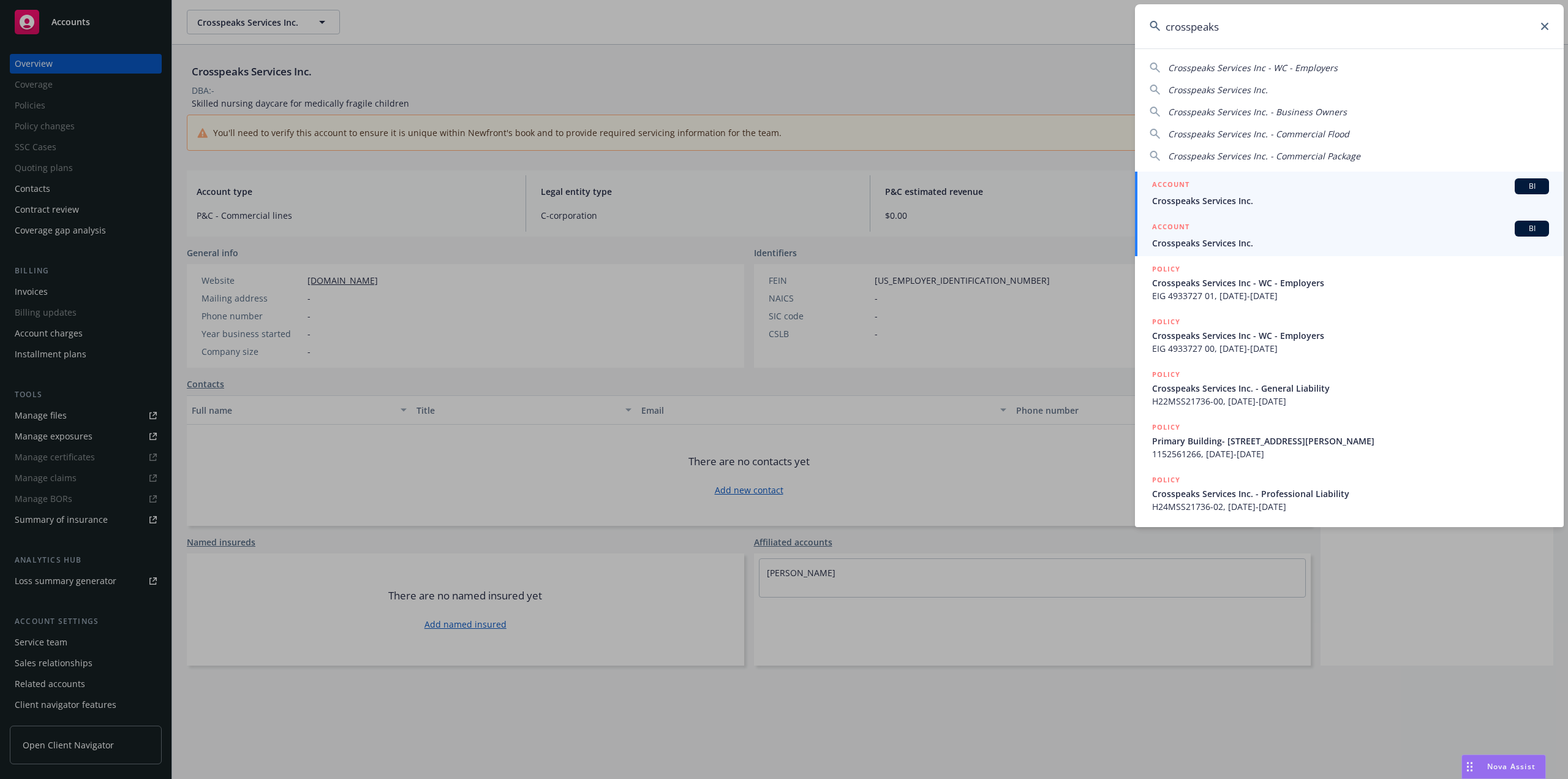
type input "crosspeaks"
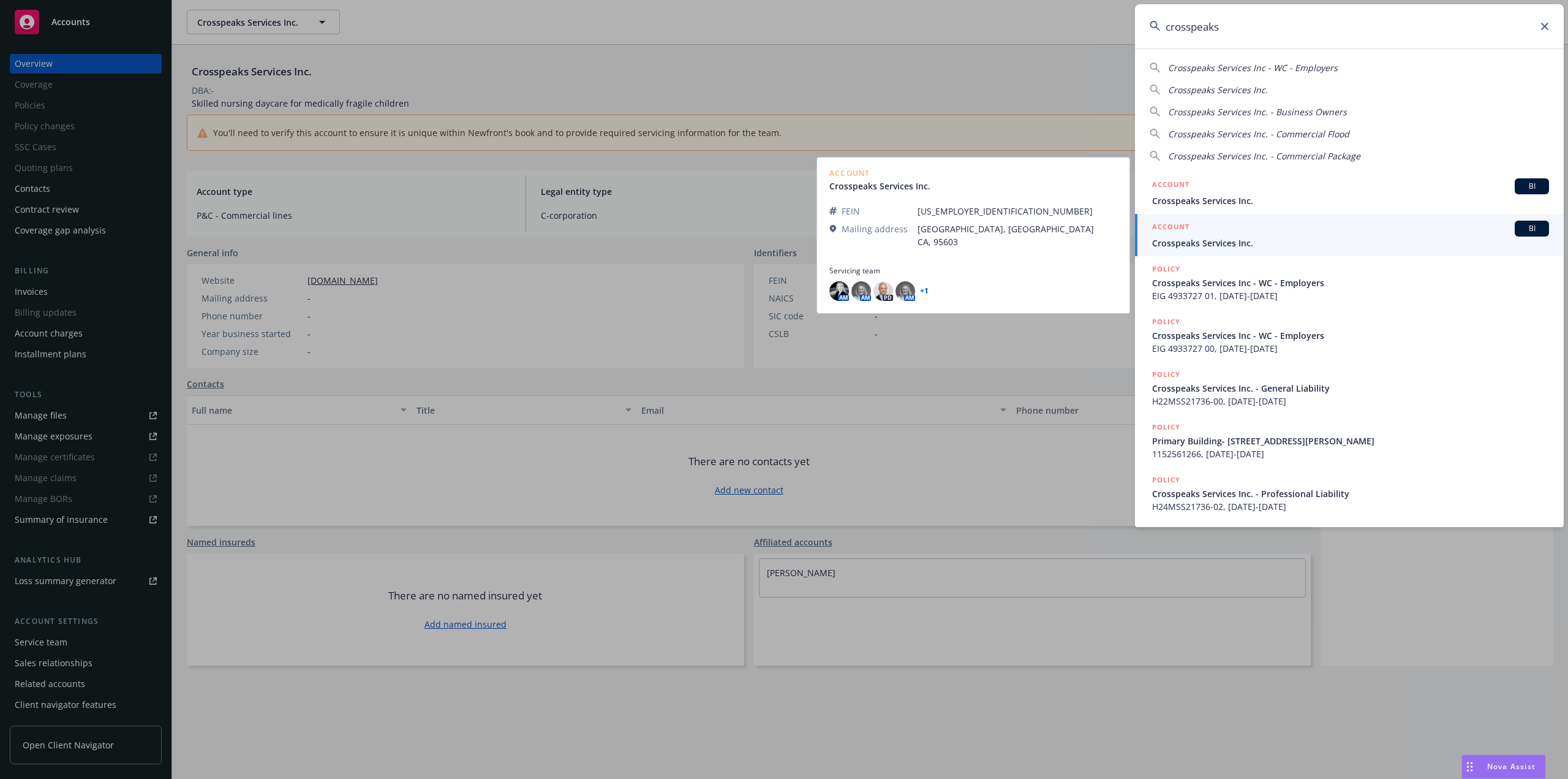
click at [1225, 246] on span "Crosspeaks Services Inc." at bounding box center [1351, 243] width 397 height 13
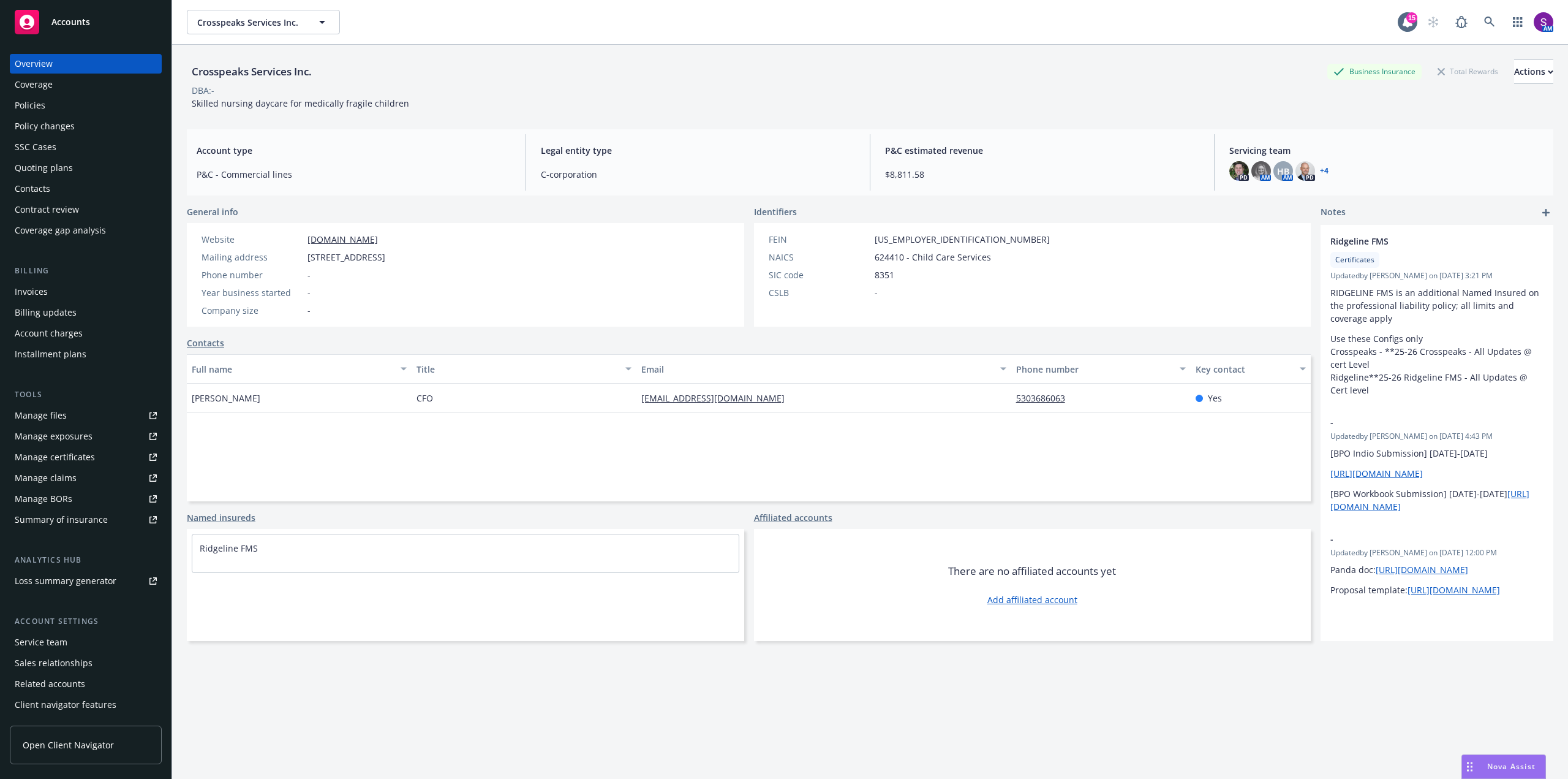
click at [65, 114] on div "Policies" at bounding box center [85, 105] width 142 height 20
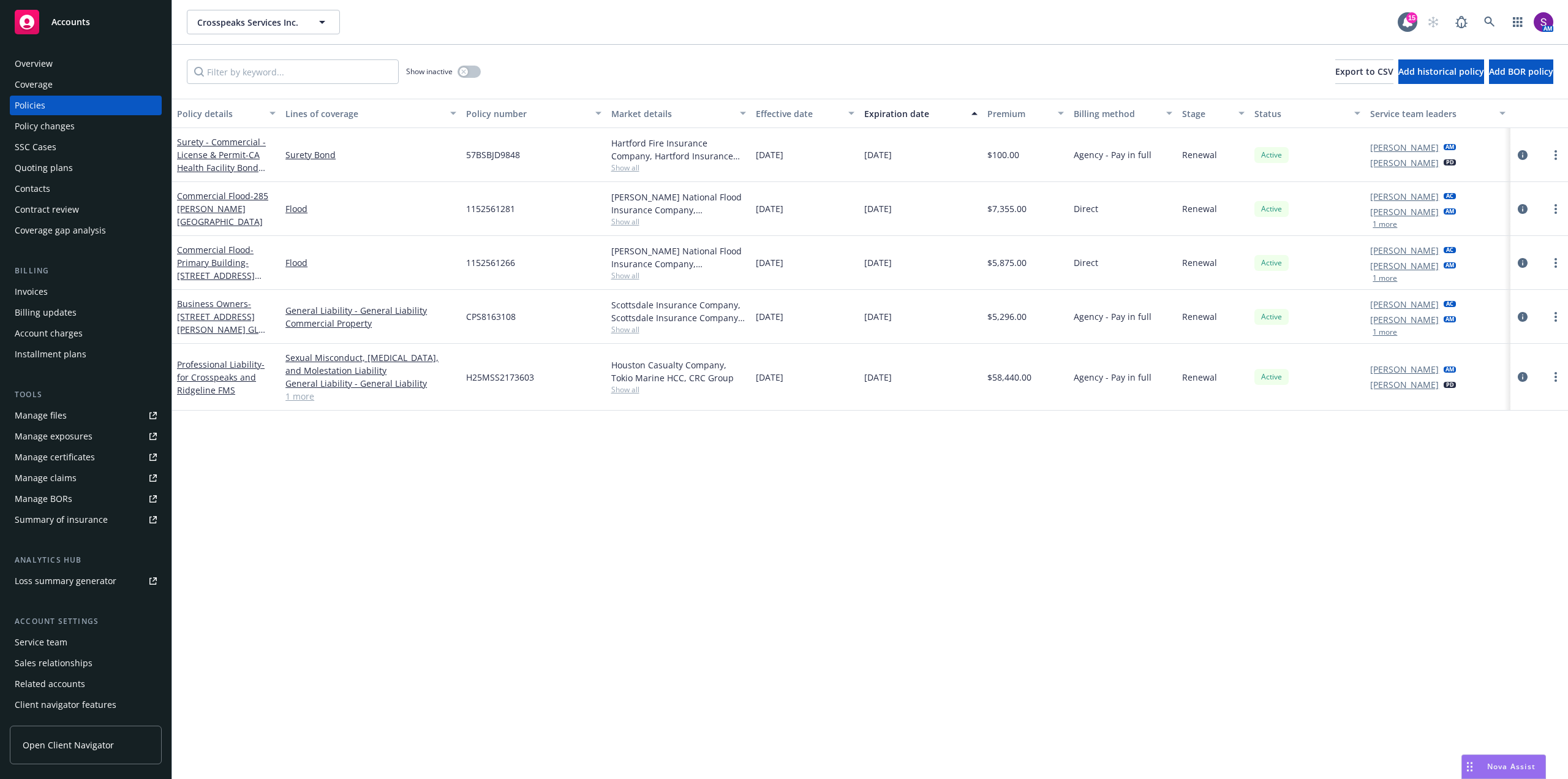
click at [623, 324] on span "Show all" at bounding box center [678, 329] width 135 height 11
drag, startPoint x: 514, startPoint y: 313, endPoint x: 454, endPoint y: 312, distance: 60.0
click at [454, 312] on div "Business Owners - 285 Gilmore Rd GL AND PROPERTY General Liability - General Li…" at bounding box center [870, 316] width 1396 height 54
click at [573, 330] on div "CPS8163108" at bounding box center [533, 316] width 144 height 54
click at [524, 320] on div "CPS8163108" at bounding box center [533, 316] width 144 height 54
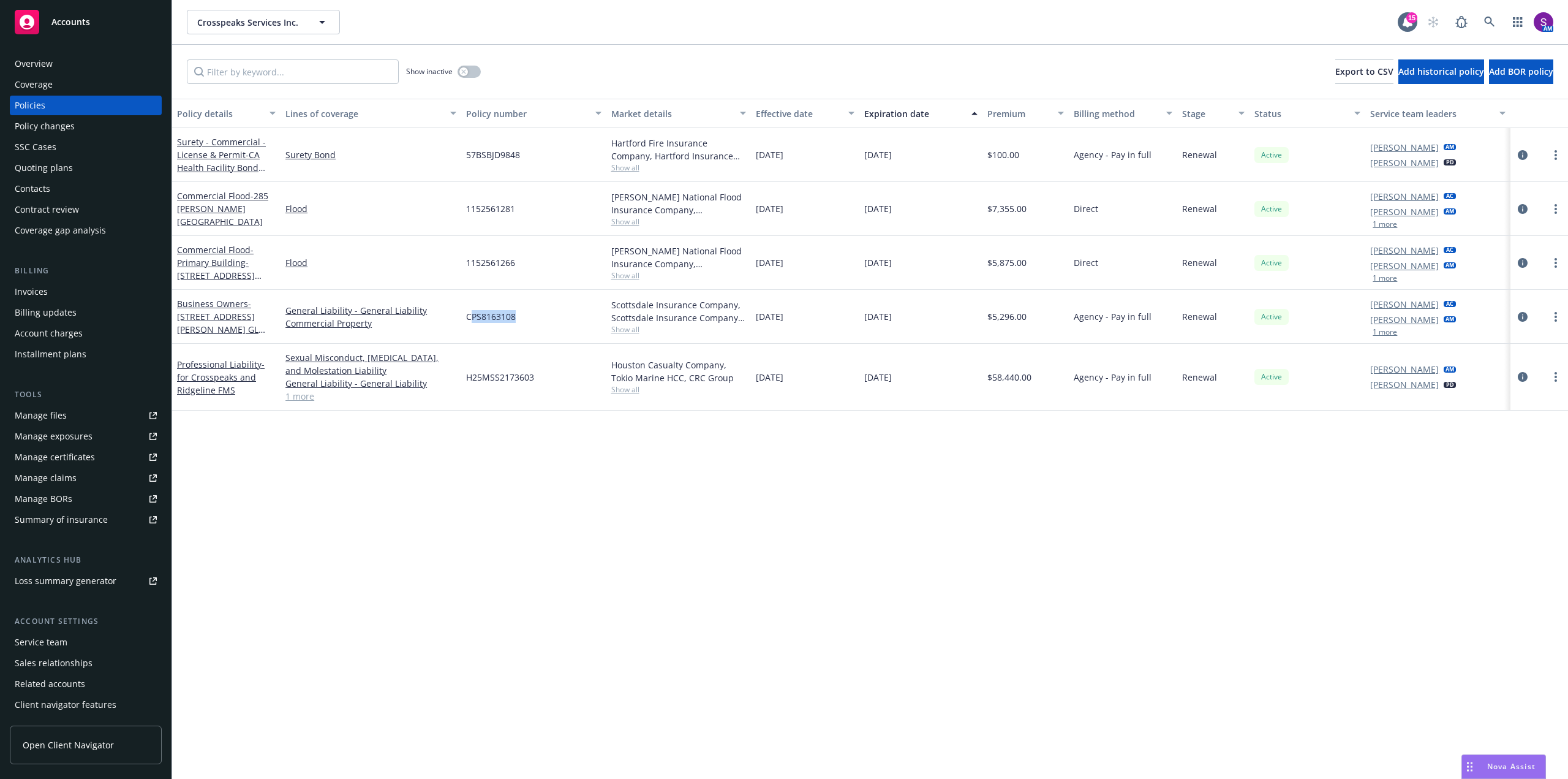
drag, startPoint x: 517, startPoint y: 318, endPoint x: 469, endPoint y: 317, distance: 48.0
click at [469, 317] on div "CPS8163108" at bounding box center [533, 316] width 144 height 54
click at [468, 317] on span "CPS8163108" at bounding box center [491, 316] width 50 height 13
drag, startPoint x: 468, startPoint y: 316, endPoint x: 475, endPoint y: 316, distance: 7.0
click at [475, 316] on span "CPS8163108" at bounding box center [491, 316] width 50 height 13
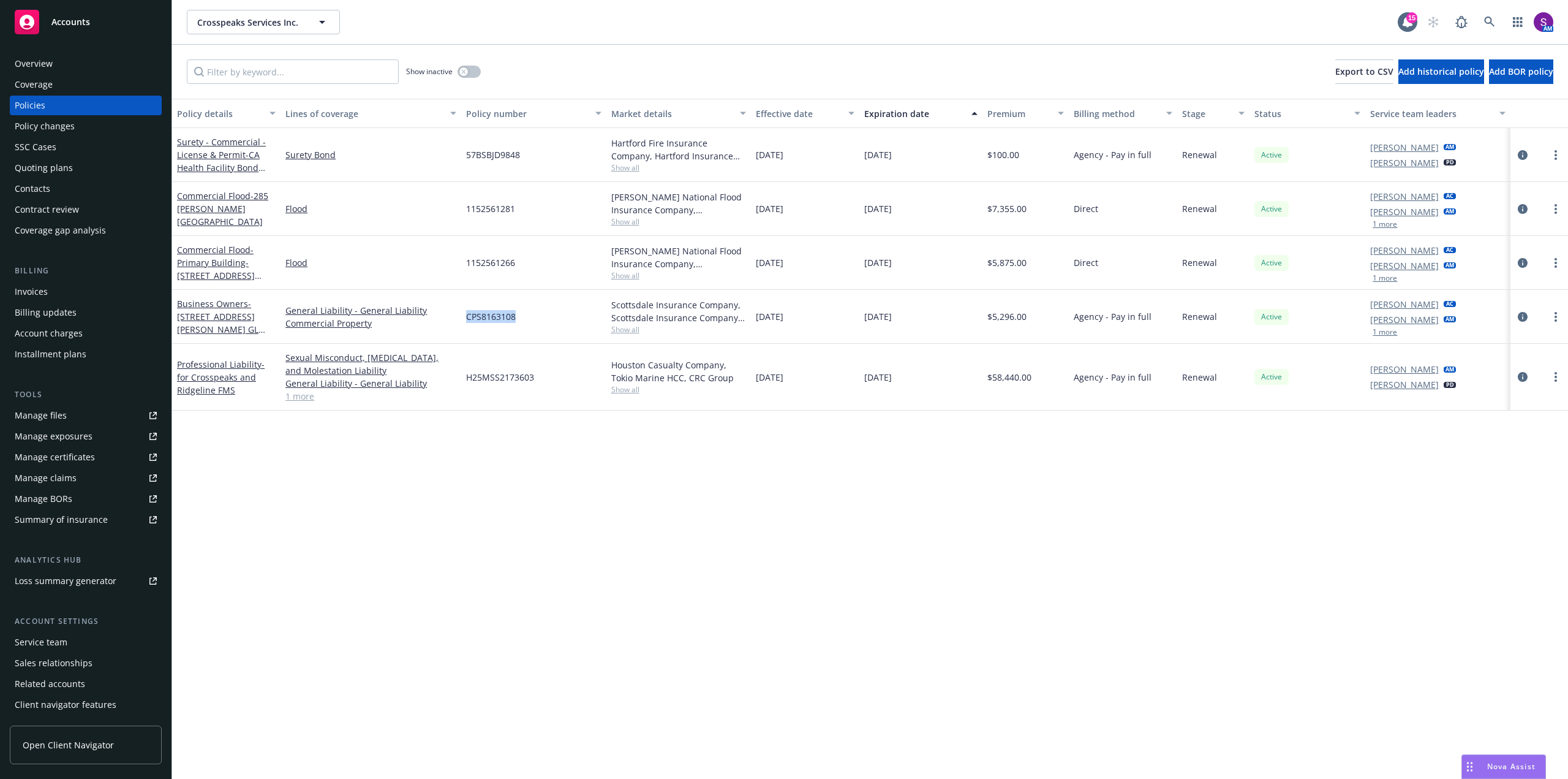
copy span "CPS8163108"
click at [619, 330] on span "Show all" at bounding box center [678, 329] width 135 height 11
click at [558, 307] on div "CPS8163108" at bounding box center [533, 316] width 144 height 54
click at [79, 54] on div "Overview" at bounding box center [85, 64] width 142 height 20
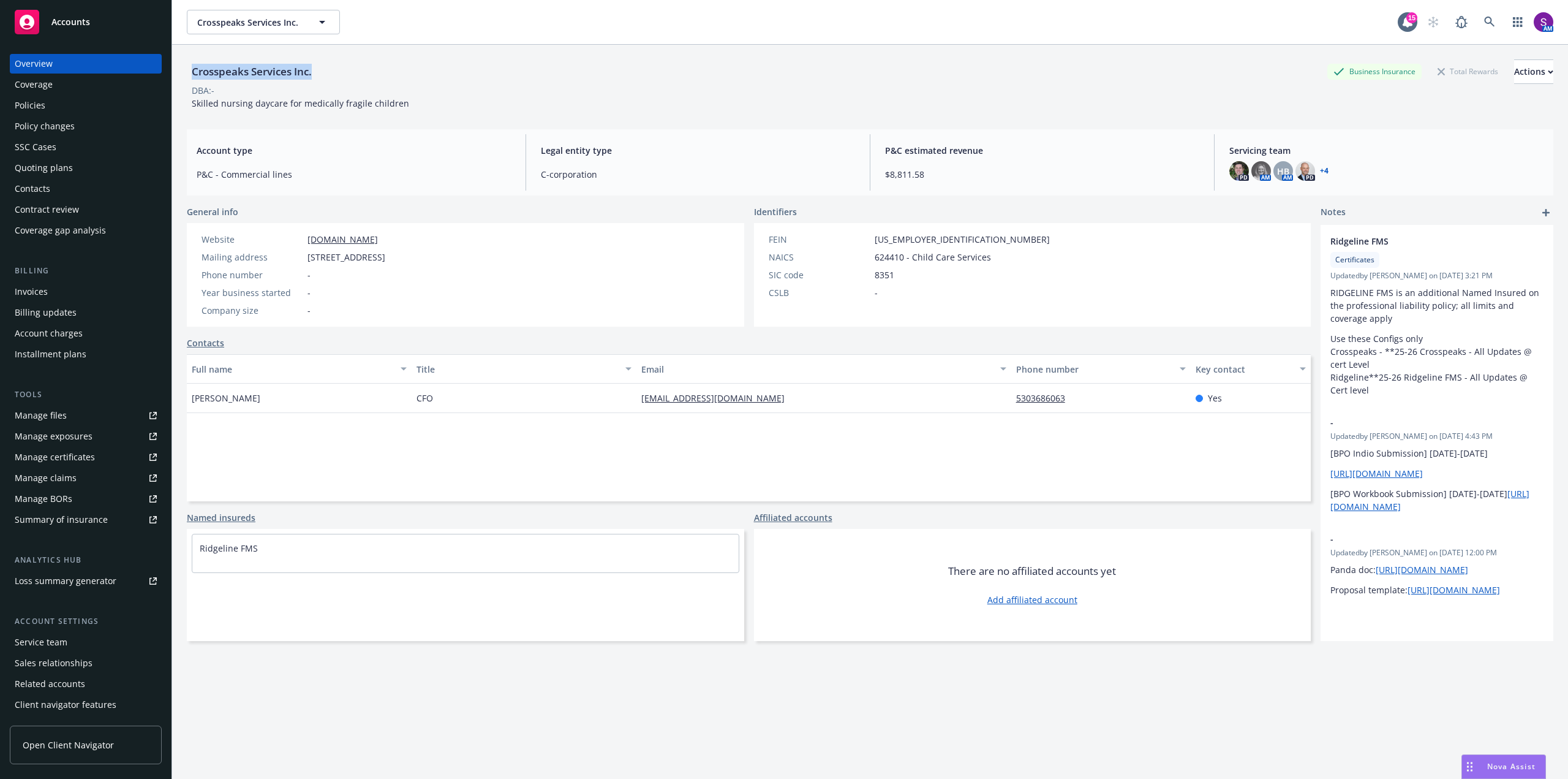
drag, startPoint x: 320, startPoint y: 77, endPoint x: 189, endPoint y: 77, distance: 131.0
click at [189, 77] on div "Crosspeaks Services Inc. Business Insurance Total Rewards Actions" at bounding box center [870, 72] width 1367 height 25
copy div "Crosspeaks Services Inc."
click at [1485, 23] on icon at bounding box center [1489, 22] width 11 height 11
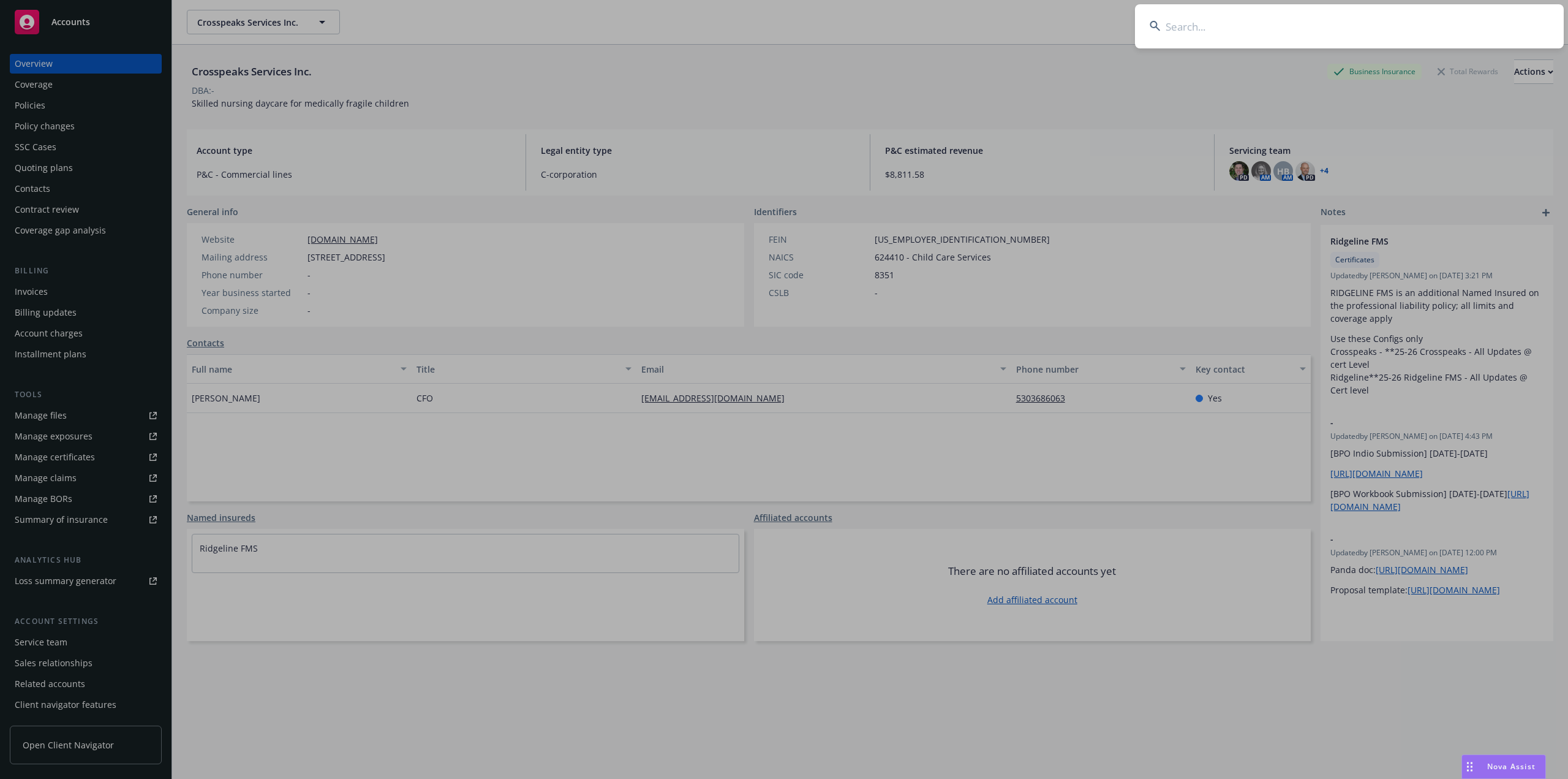
click at [1316, 32] on input at bounding box center [1349, 26] width 429 height 44
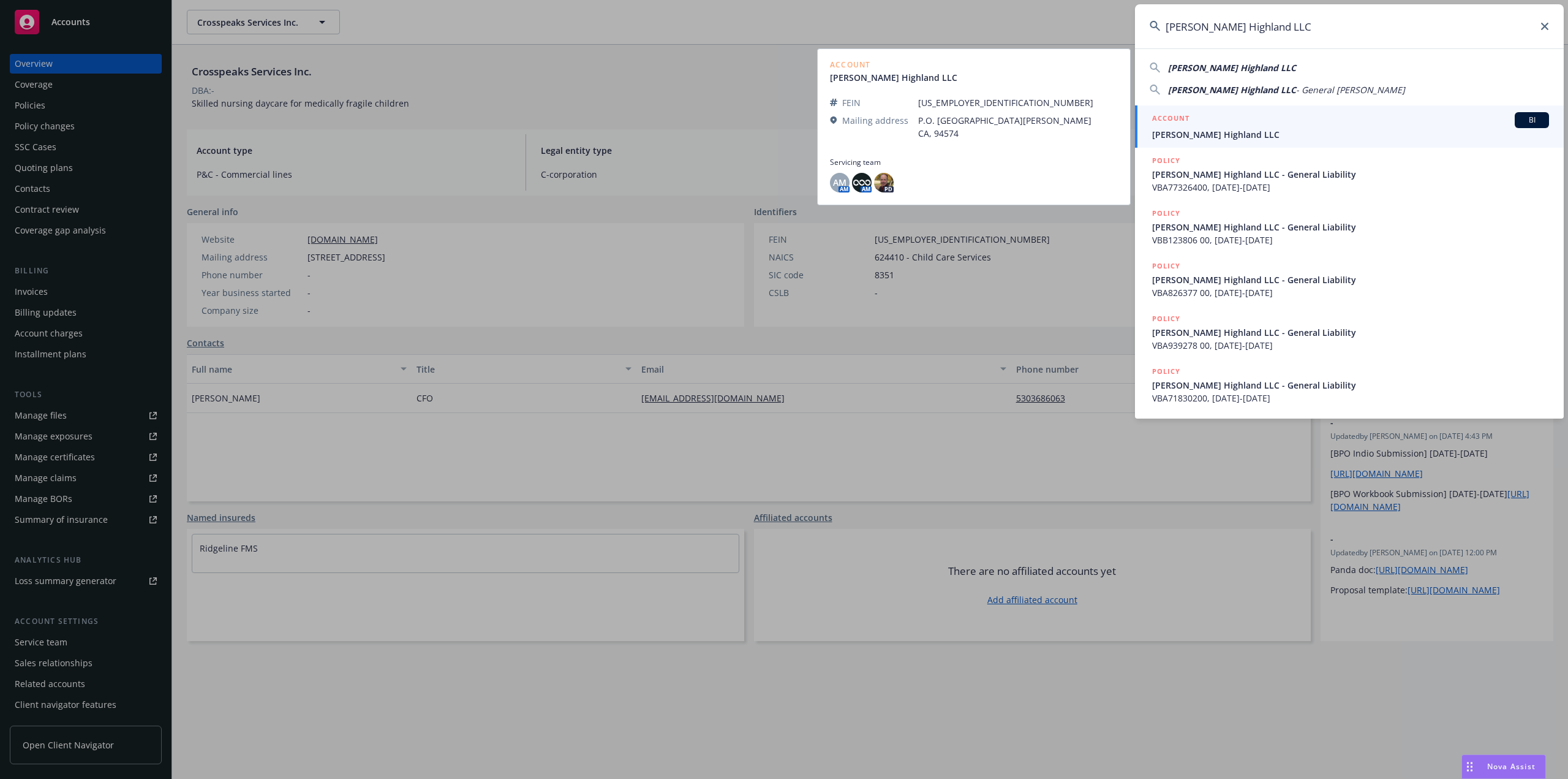
type input "[PERSON_NAME] Highland LLC"
click at [1260, 130] on span "[PERSON_NAME] Highland LLC" at bounding box center [1351, 134] width 397 height 13
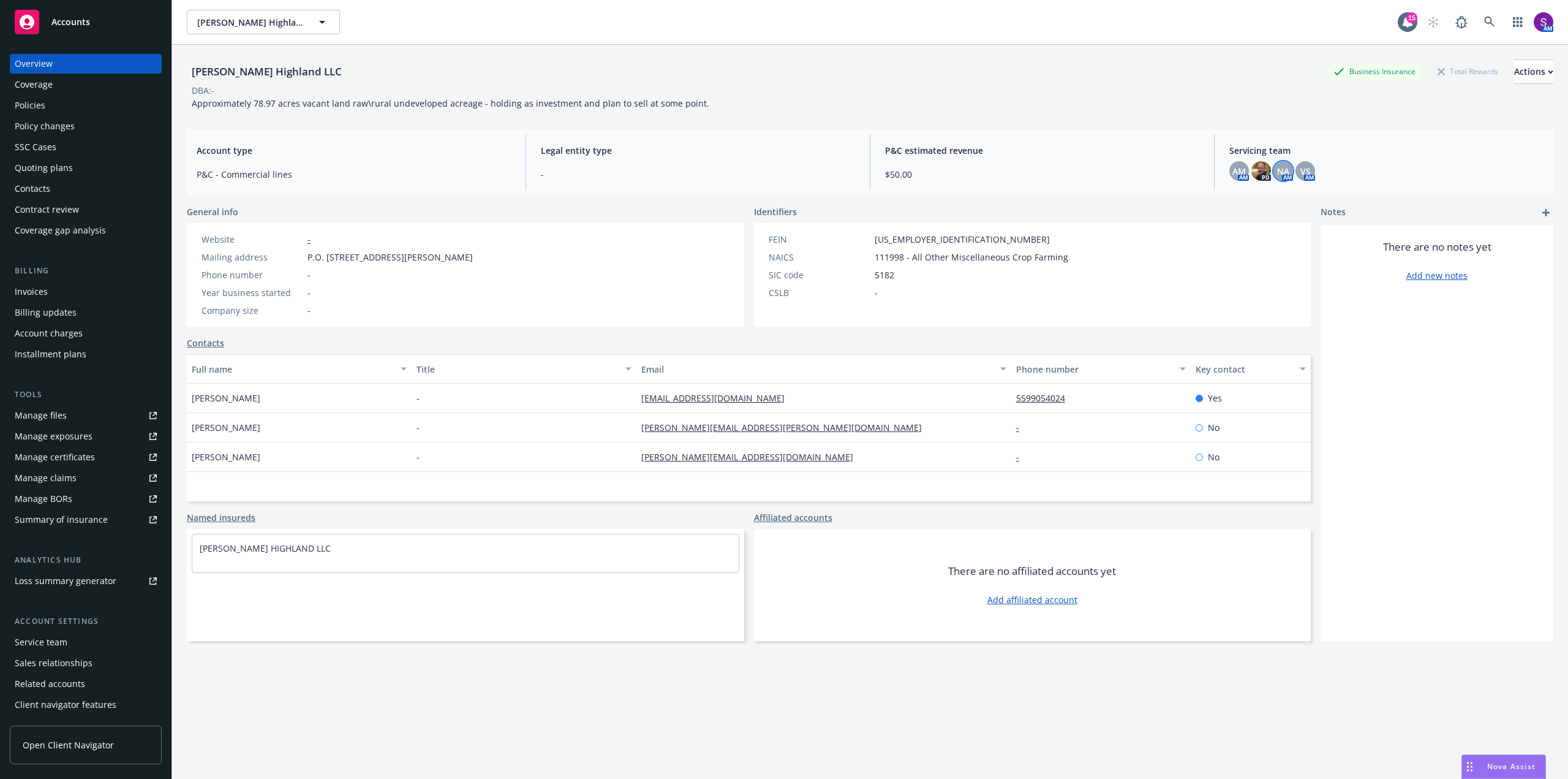
click at [1277, 172] on span "NA" at bounding box center [1283, 171] width 12 height 13
click at [1252, 168] on img at bounding box center [1262, 171] width 20 height 20
click at [43, 107] on div "Policies" at bounding box center [29, 105] width 30 height 20
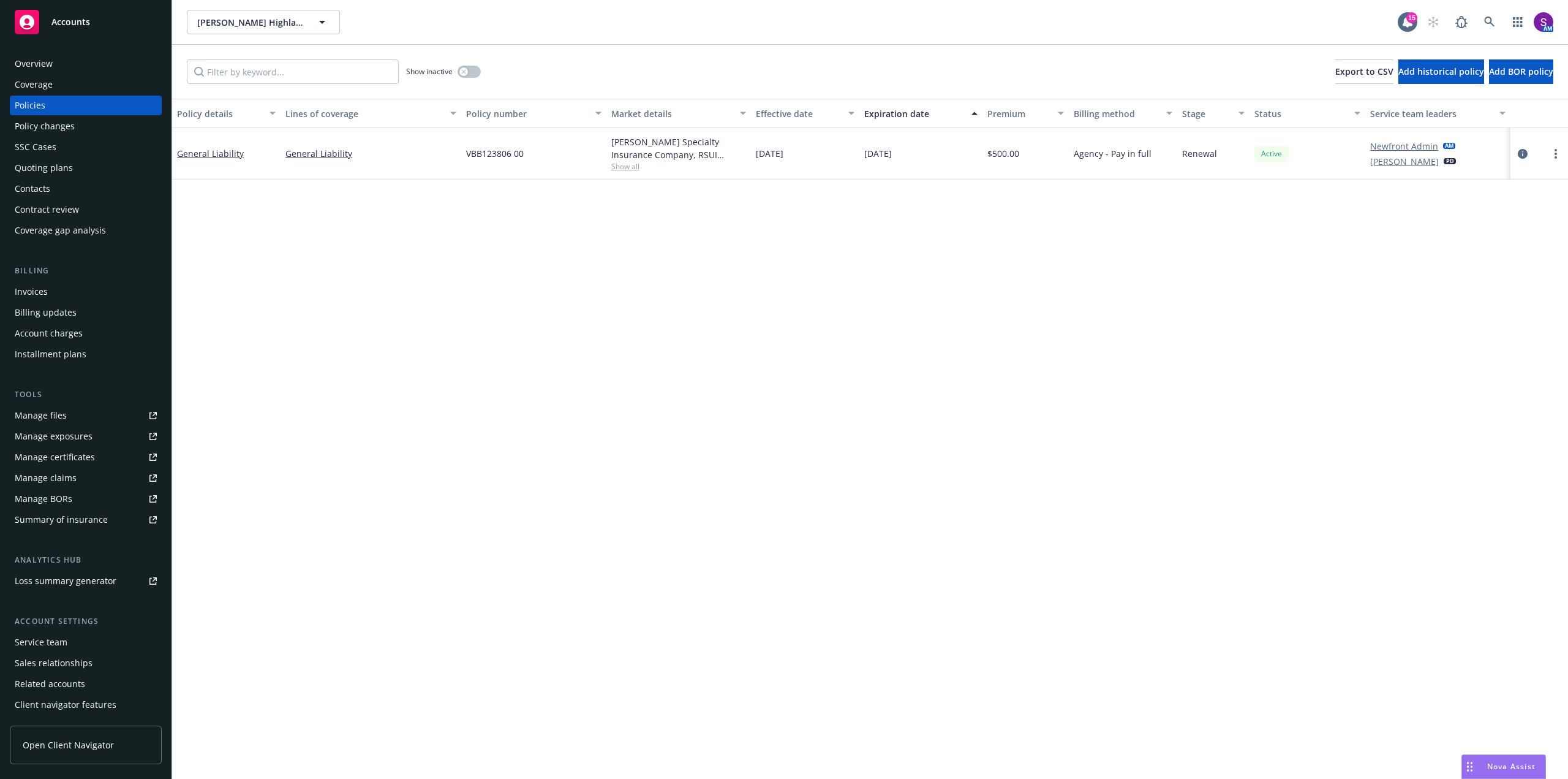
click at [58, 169] on div "Quoting plans" at bounding box center [43, 168] width 58 height 20
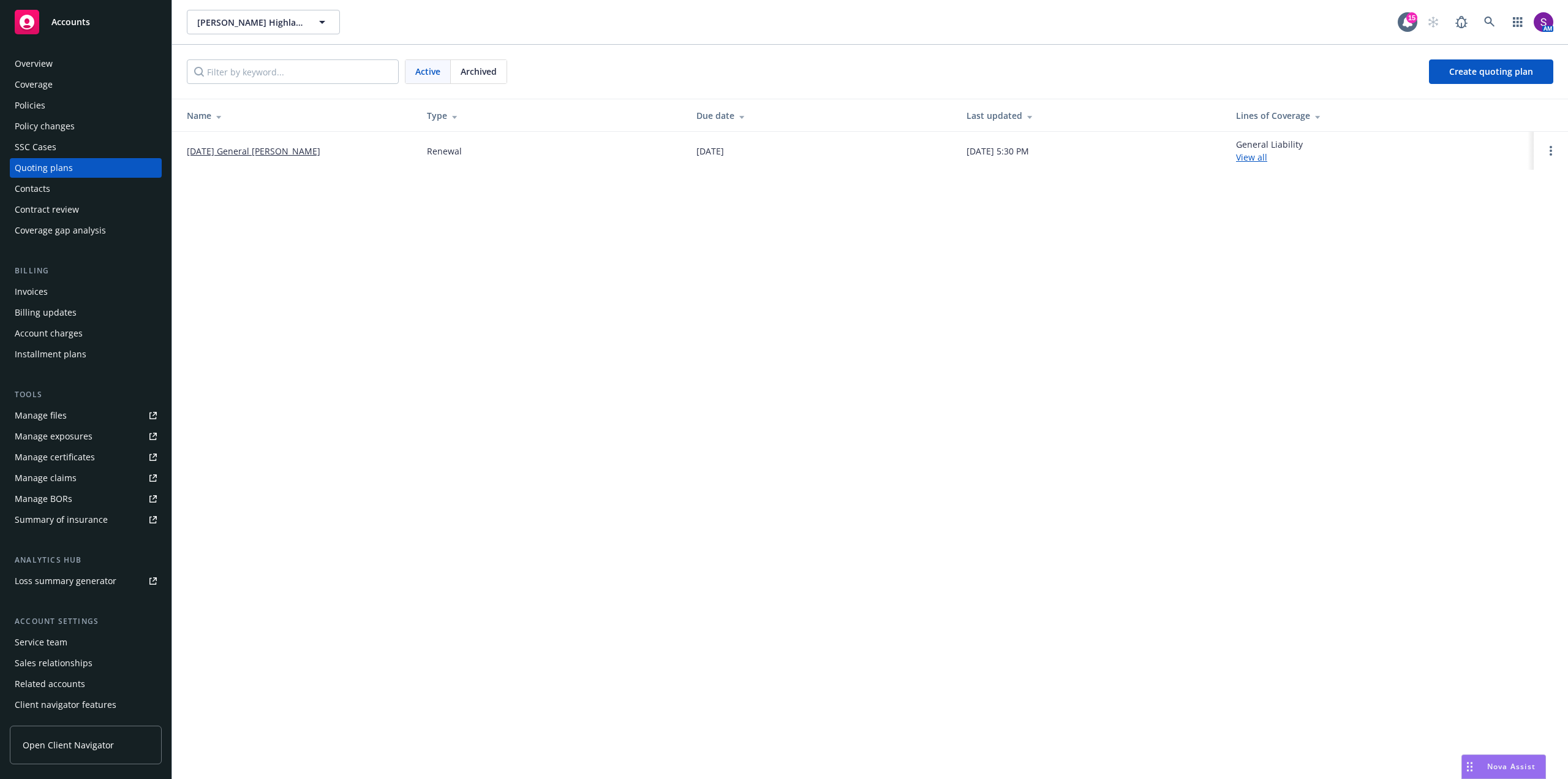
click at [314, 149] on link "09/22/25 General Liability Renewal" at bounding box center [253, 150] width 134 height 13
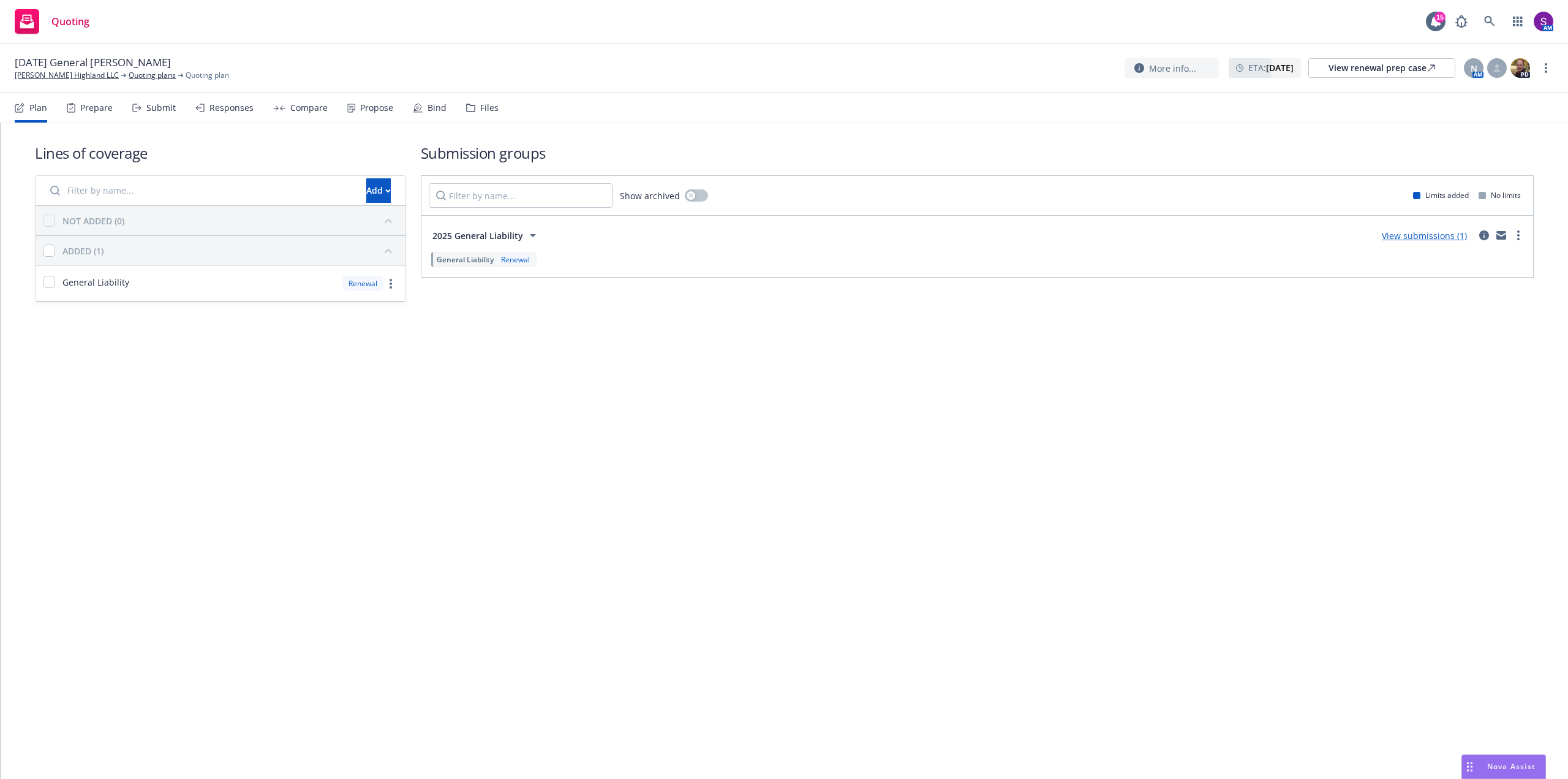
click at [91, 111] on div "Prepare" at bounding box center [96, 108] width 32 height 10
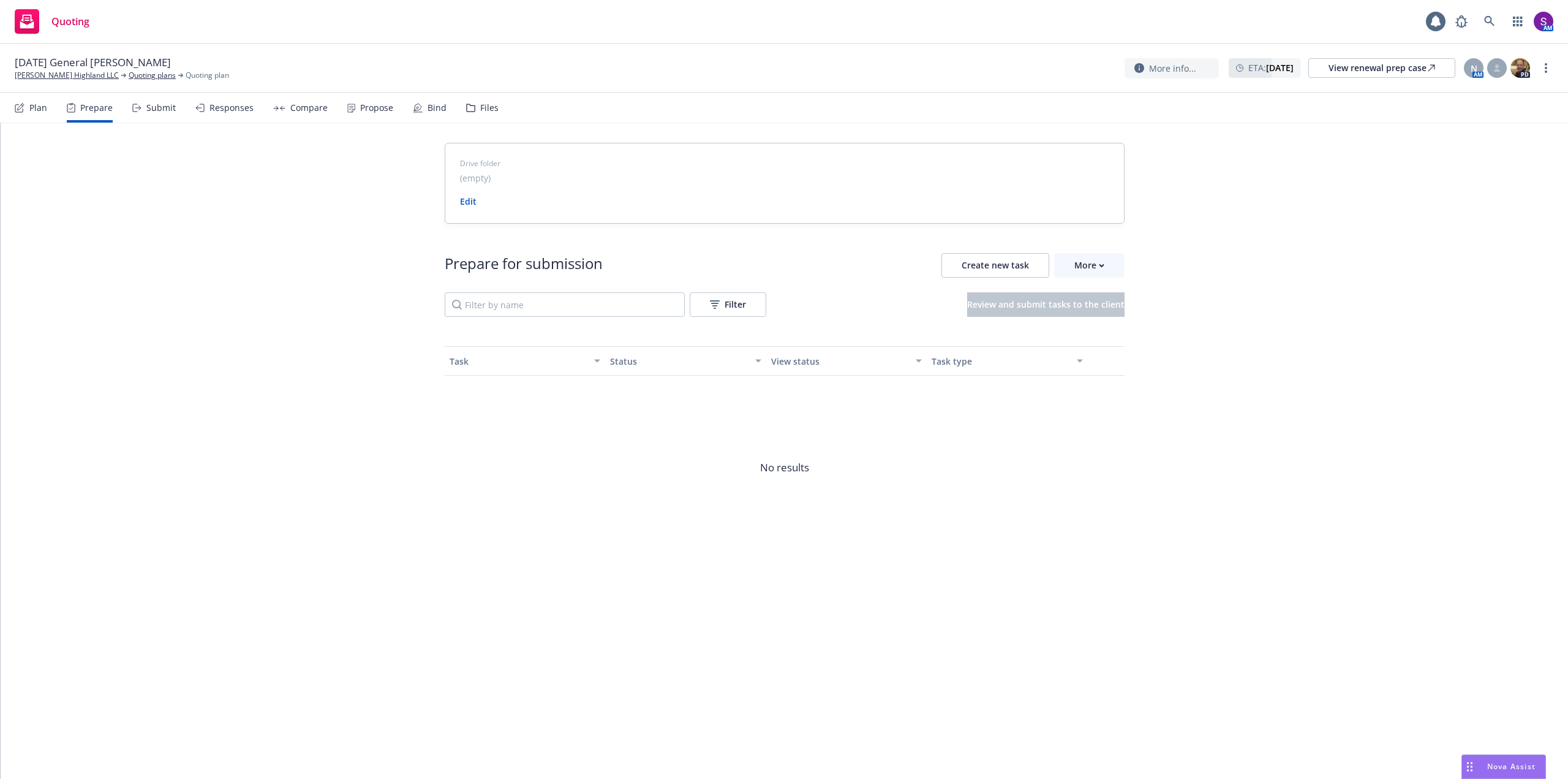
click at [144, 109] on div "Submit" at bounding box center [154, 108] width 43 height 29
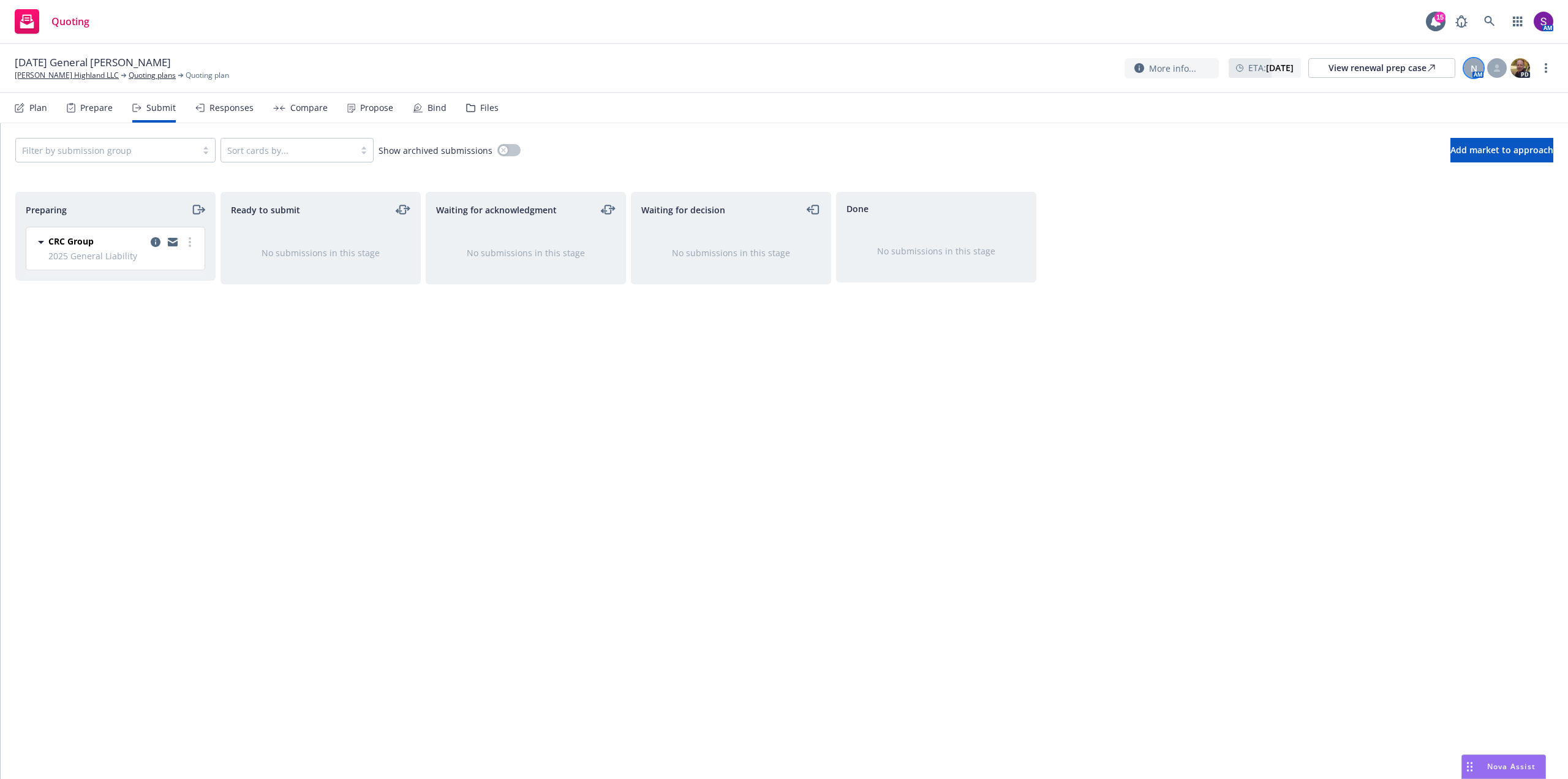
click at [1478, 70] on div "N" at bounding box center [1474, 68] width 20 height 20
click at [1501, 69] on div at bounding box center [1497, 68] width 20 height 20
click at [1200, 214] on div "Preparing CRC Group 2025 General Liability Saturday, May 24, 2025 at 5:30 PM Re…" at bounding box center [784, 472] width 1539 height 561
click at [217, 104] on div "Responses" at bounding box center [231, 108] width 44 height 10
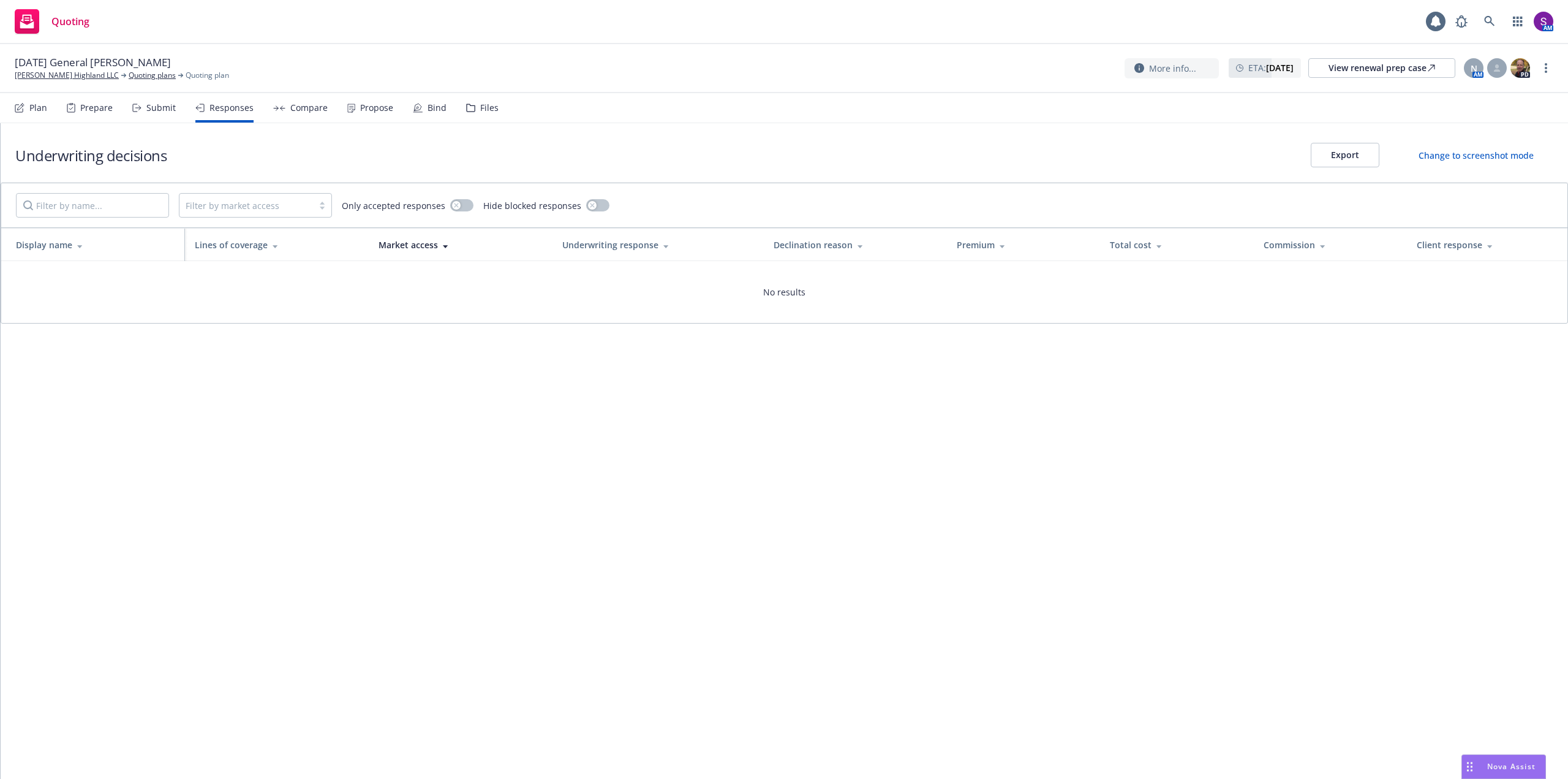
click at [302, 106] on div "Compare" at bounding box center [309, 108] width 37 height 10
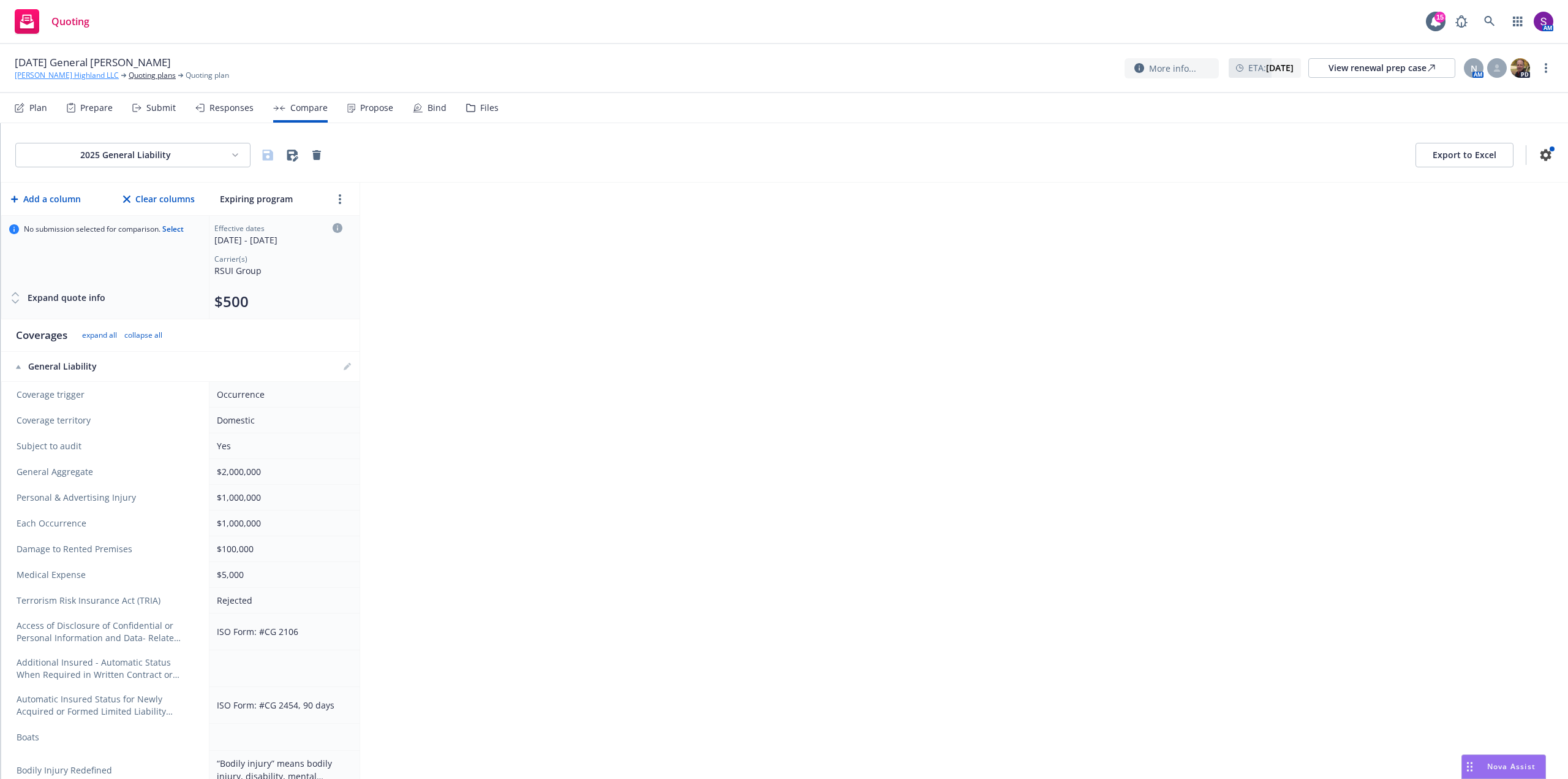
click at [101, 76] on link "[PERSON_NAME] Highland LLC" at bounding box center [67, 75] width 104 height 11
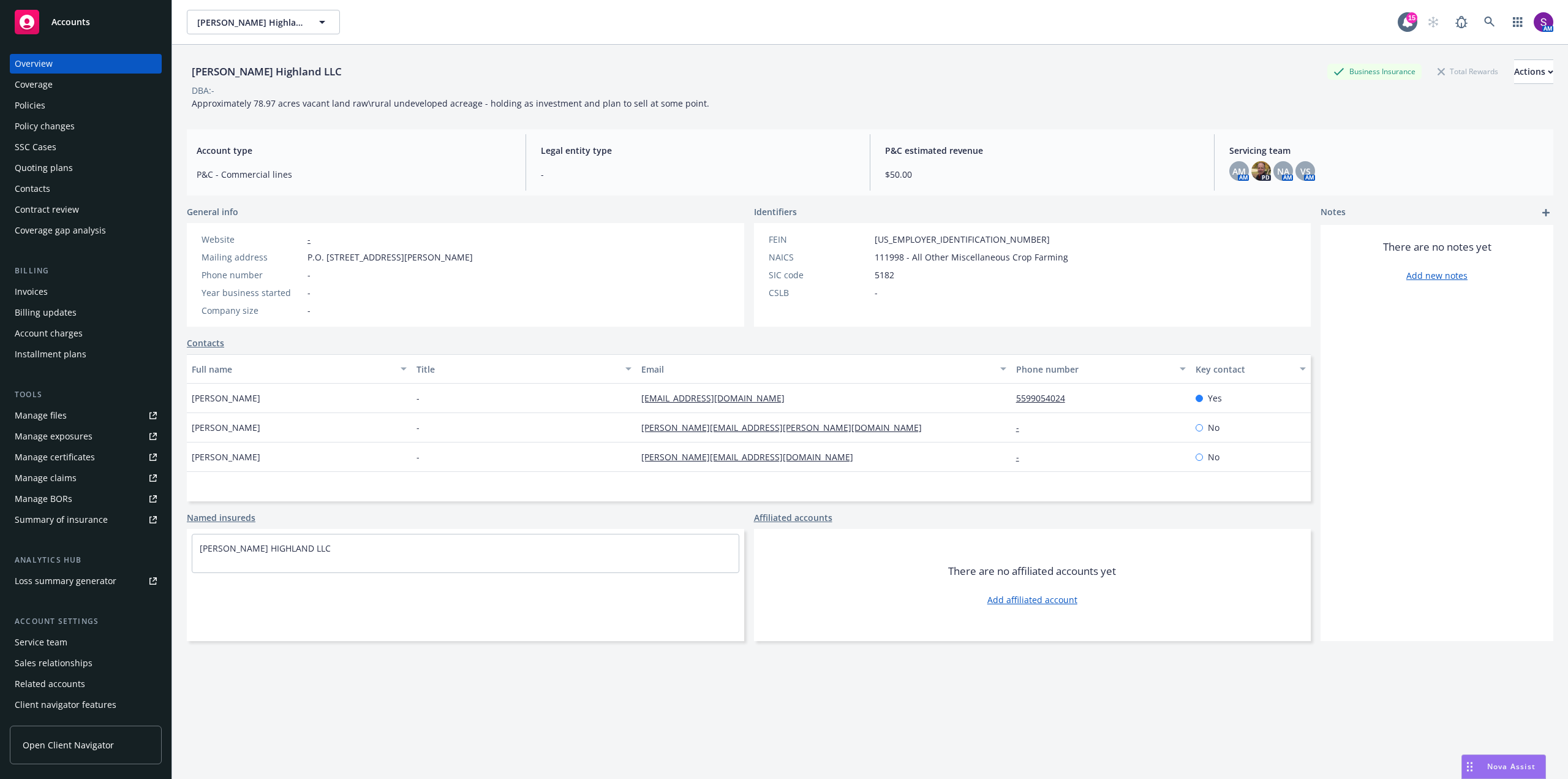
click at [54, 412] on div "Manage files" at bounding box center [40, 416] width 52 height 20
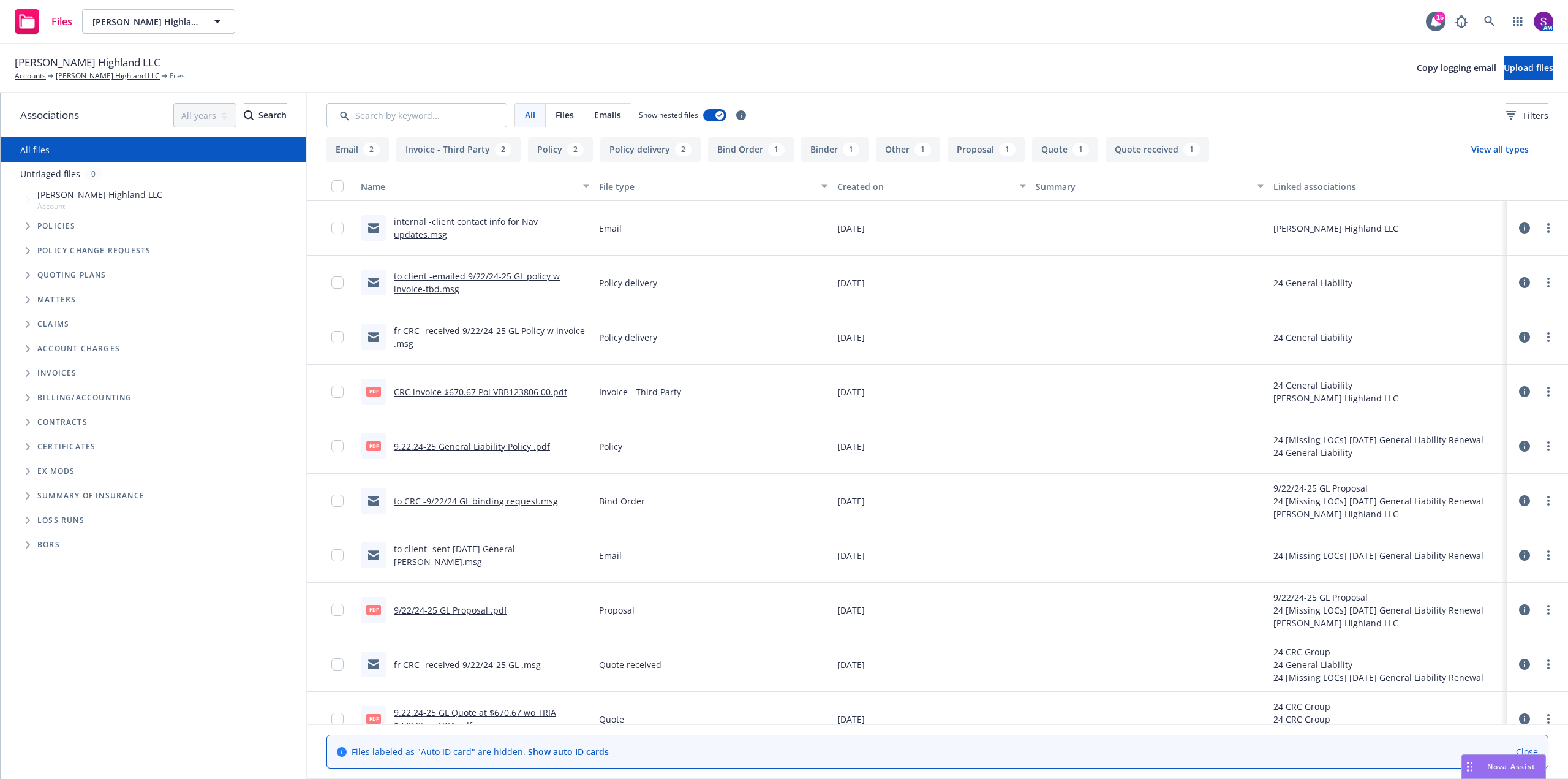
click at [471, 225] on link "internal -client contact info for Nav updates.msg" at bounding box center [465, 228] width 144 height 25
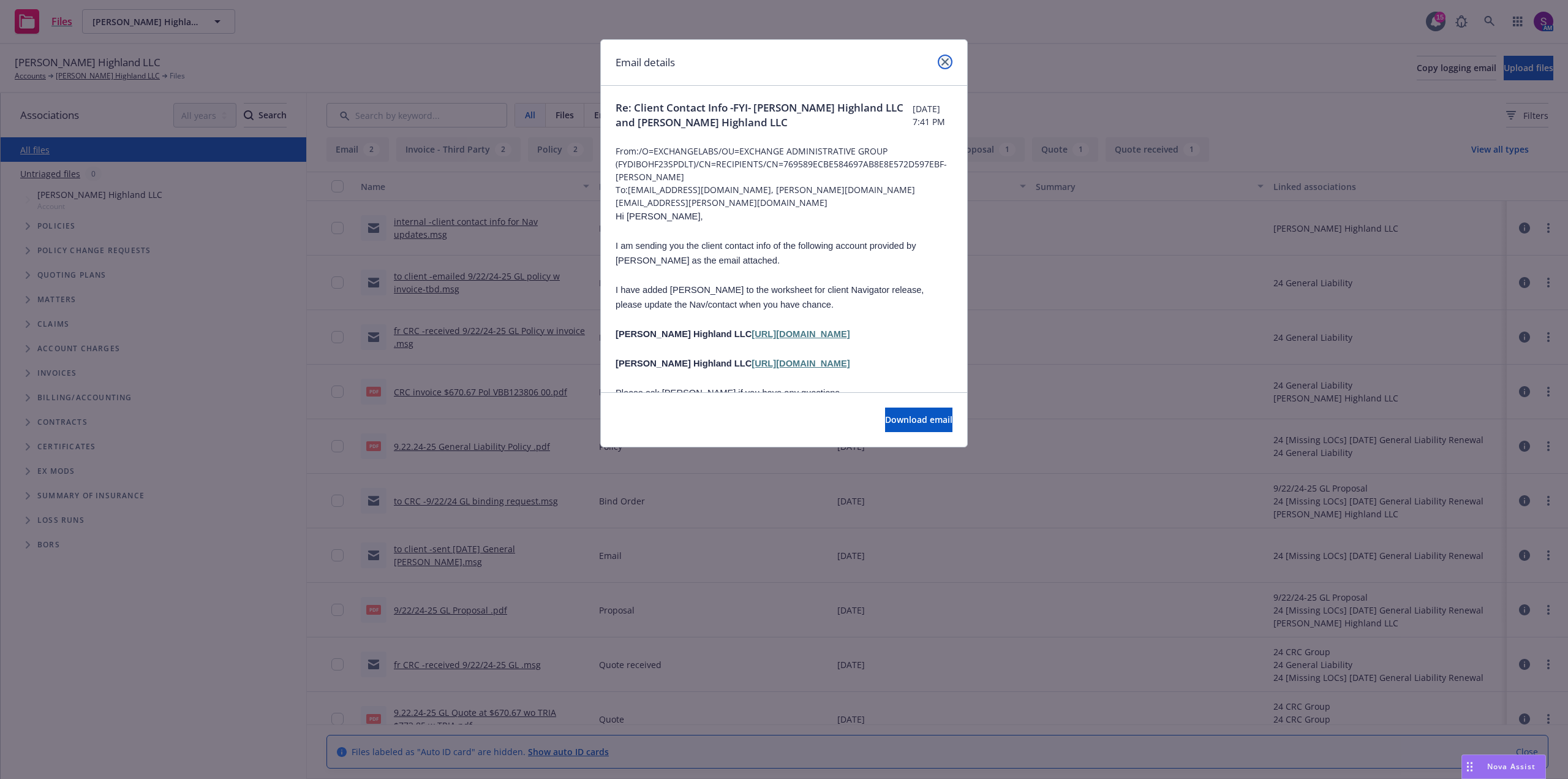
click at [943, 59] on icon "close" at bounding box center [945, 61] width 7 height 7
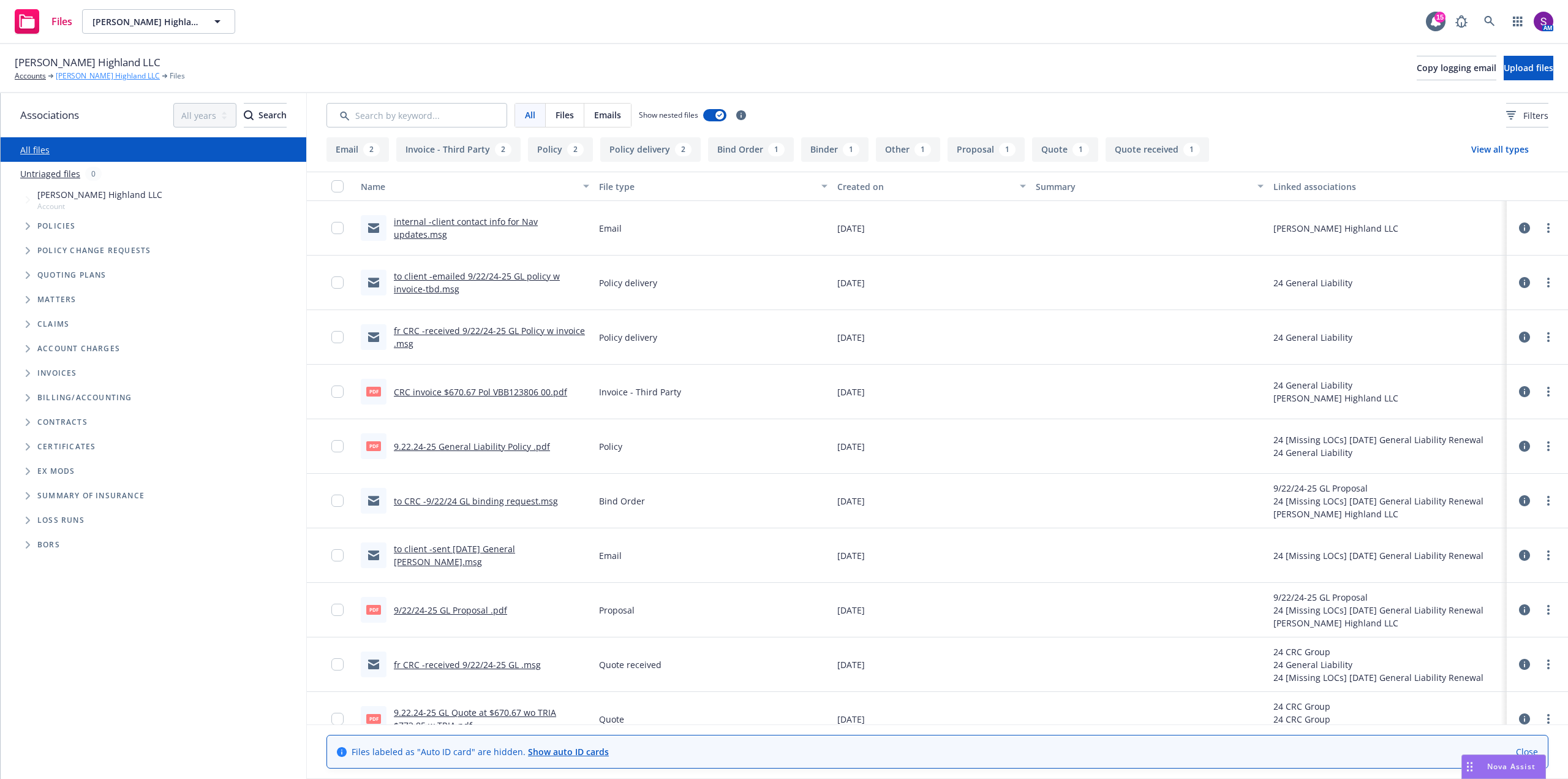
click at [90, 73] on link "[PERSON_NAME] Highland LLC" at bounding box center [108, 76] width 104 height 11
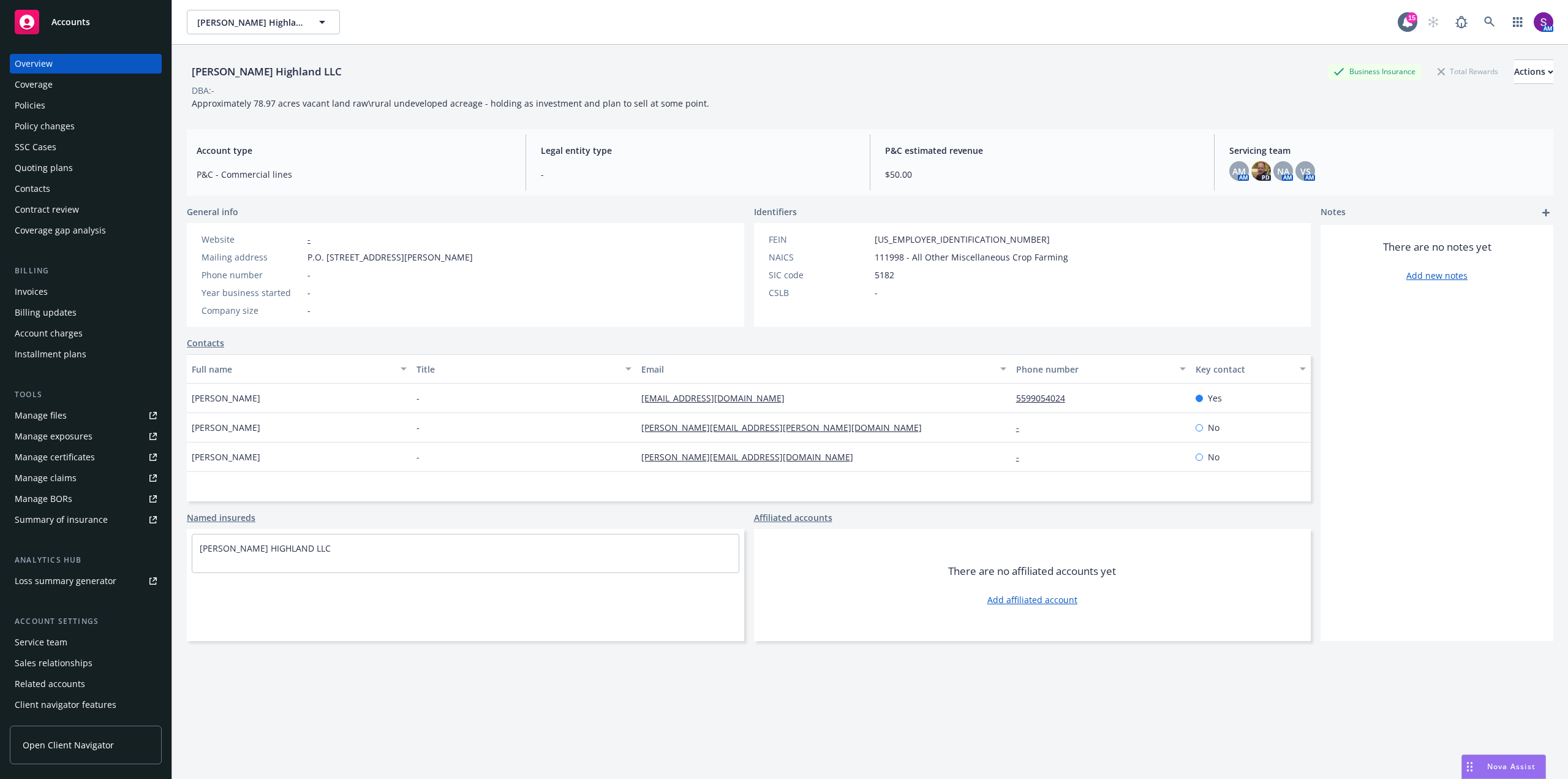
click at [47, 104] on div "Policies" at bounding box center [85, 105] width 142 height 20
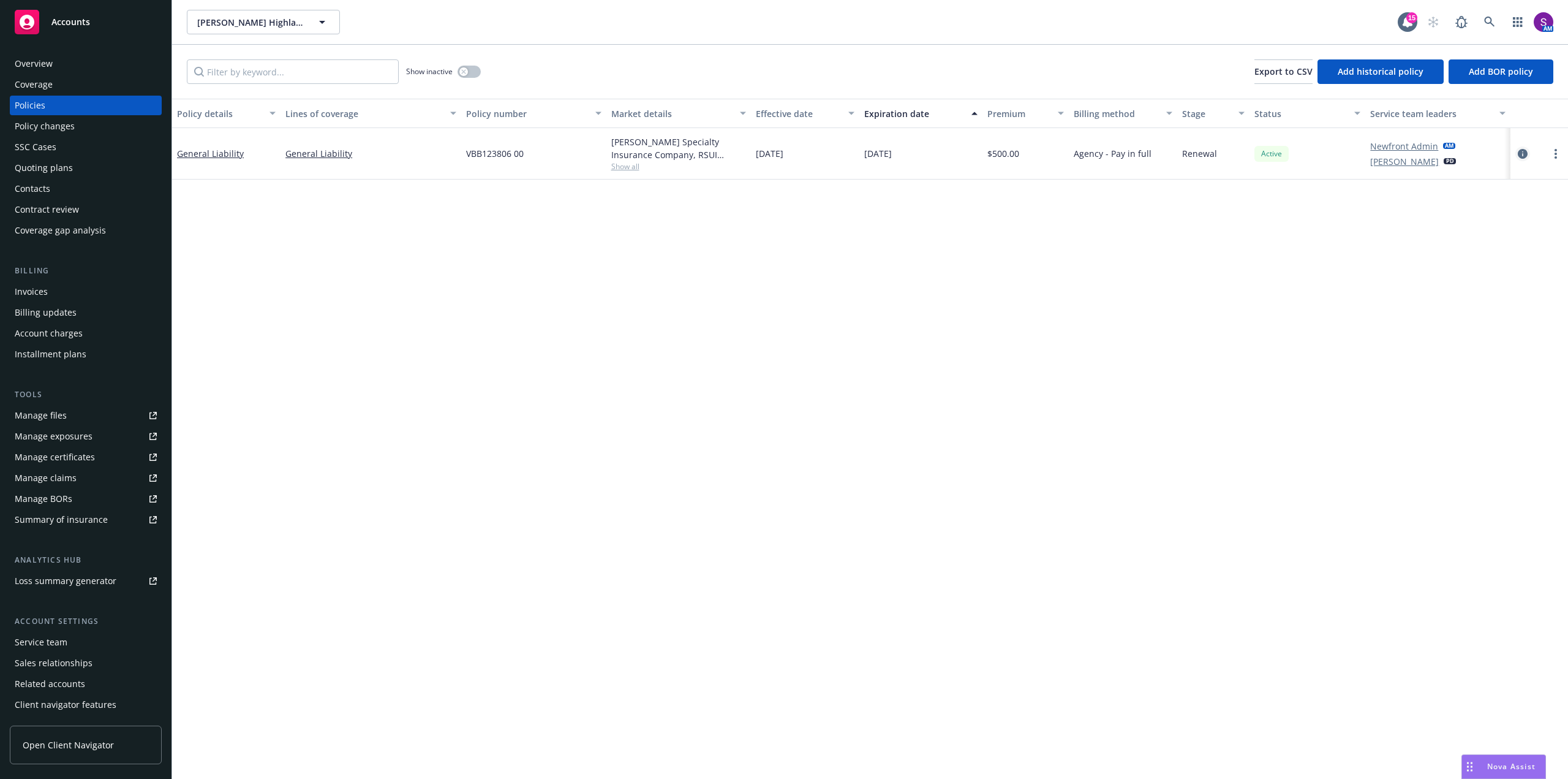
click at [1525, 152] on icon "circleInformation" at bounding box center [1523, 154] width 10 height 10
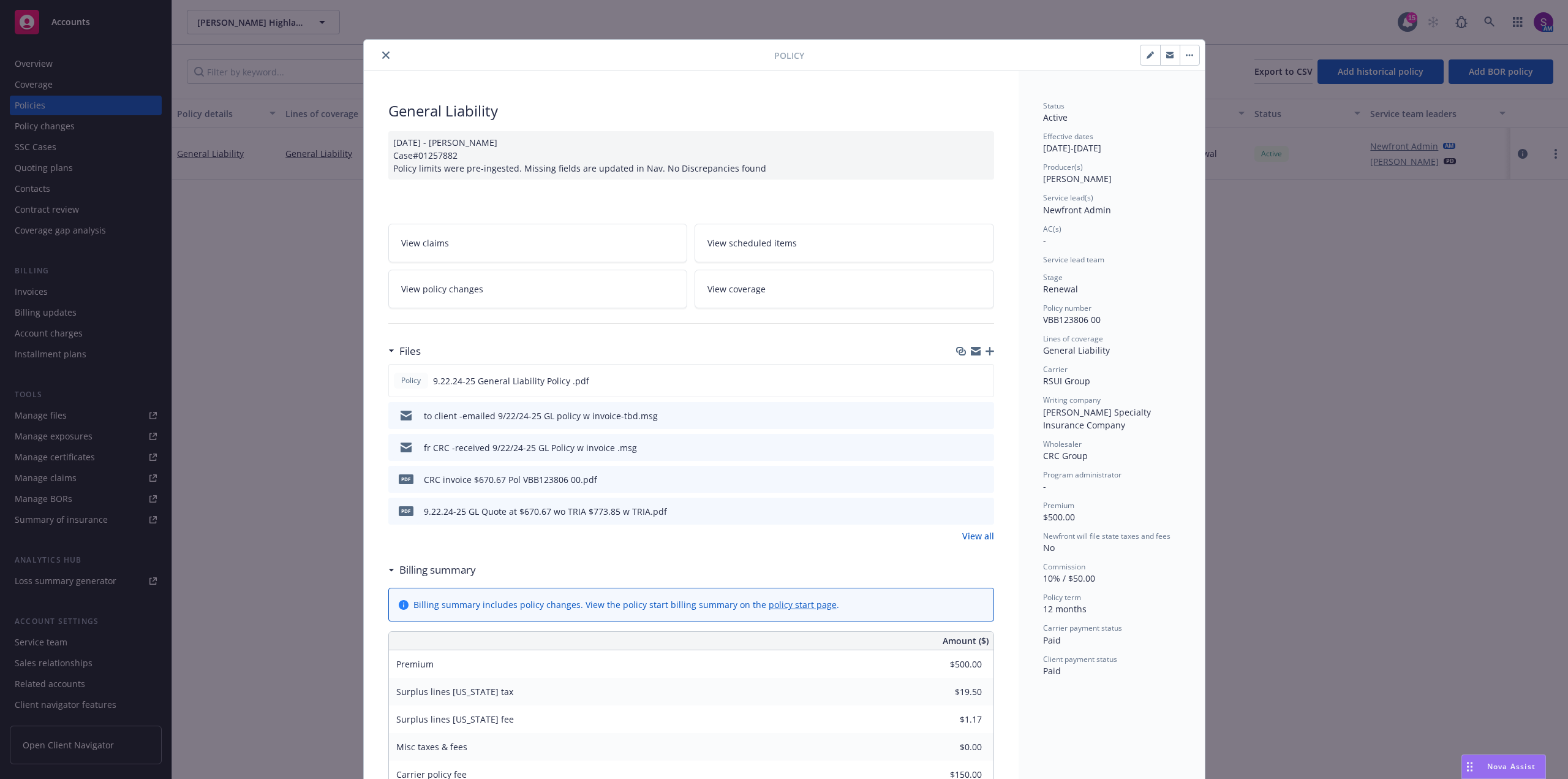
click at [1147, 58] on icon "button" at bounding box center [1150, 54] width 7 height 7
select select "RENEWAL"
select select "12"
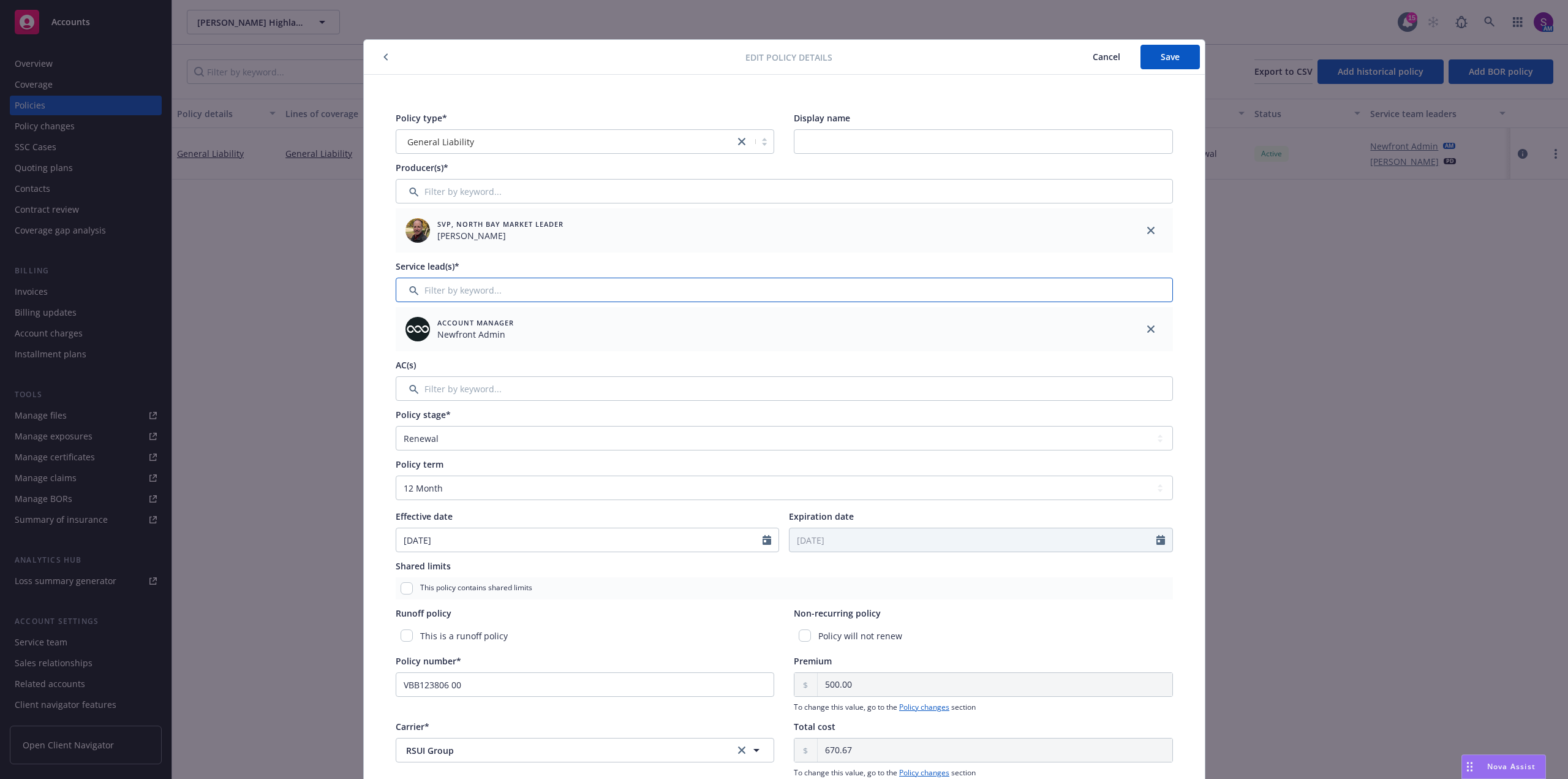
click at [469, 291] on input "Filter by keyword..." at bounding box center [784, 290] width 778 height 25
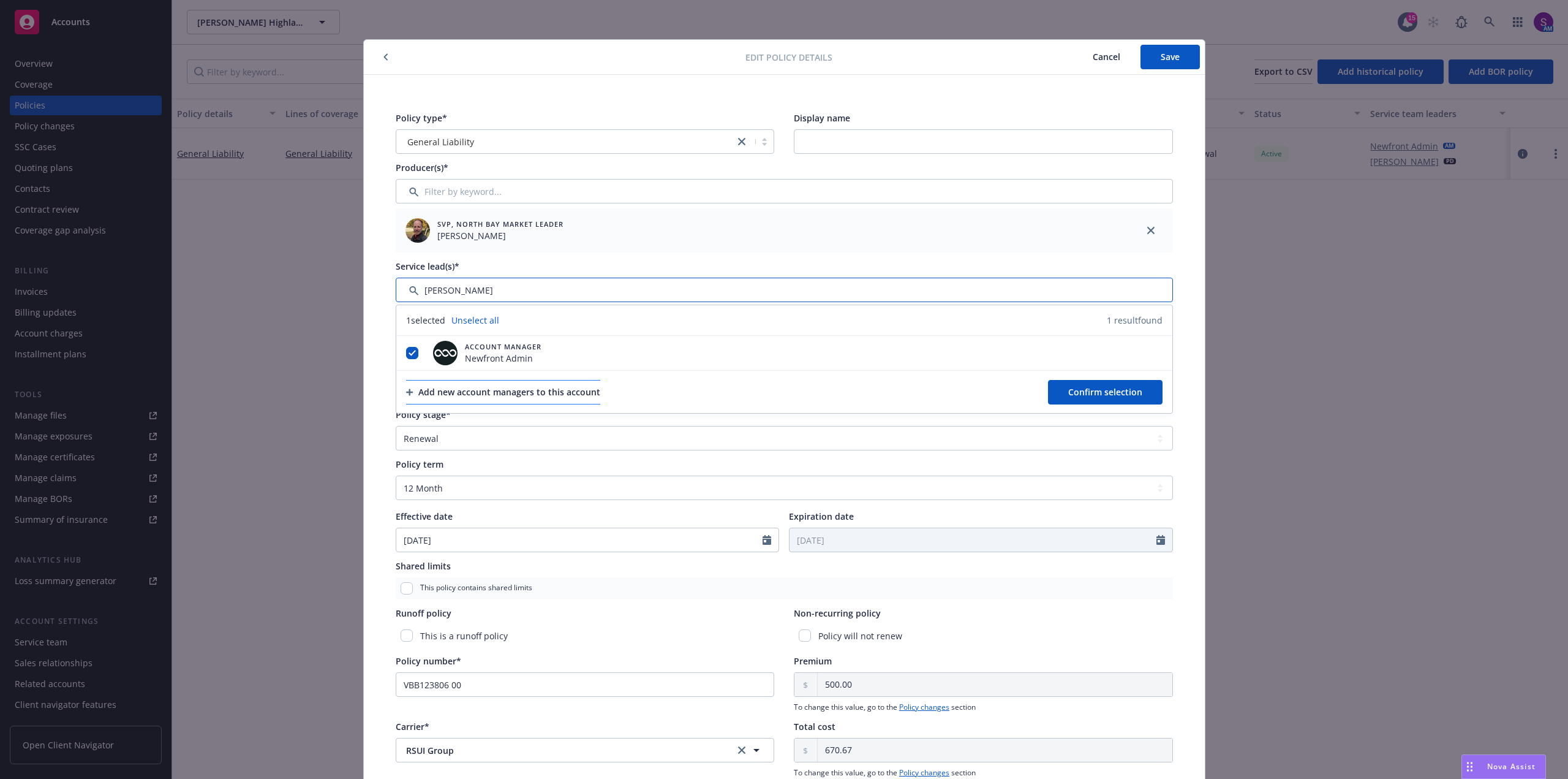
type input "[PERSON_NAME]"
click at [517, 392] on div "Add new account managers to this account" at bounding box center [504, 392] width 194 height 24
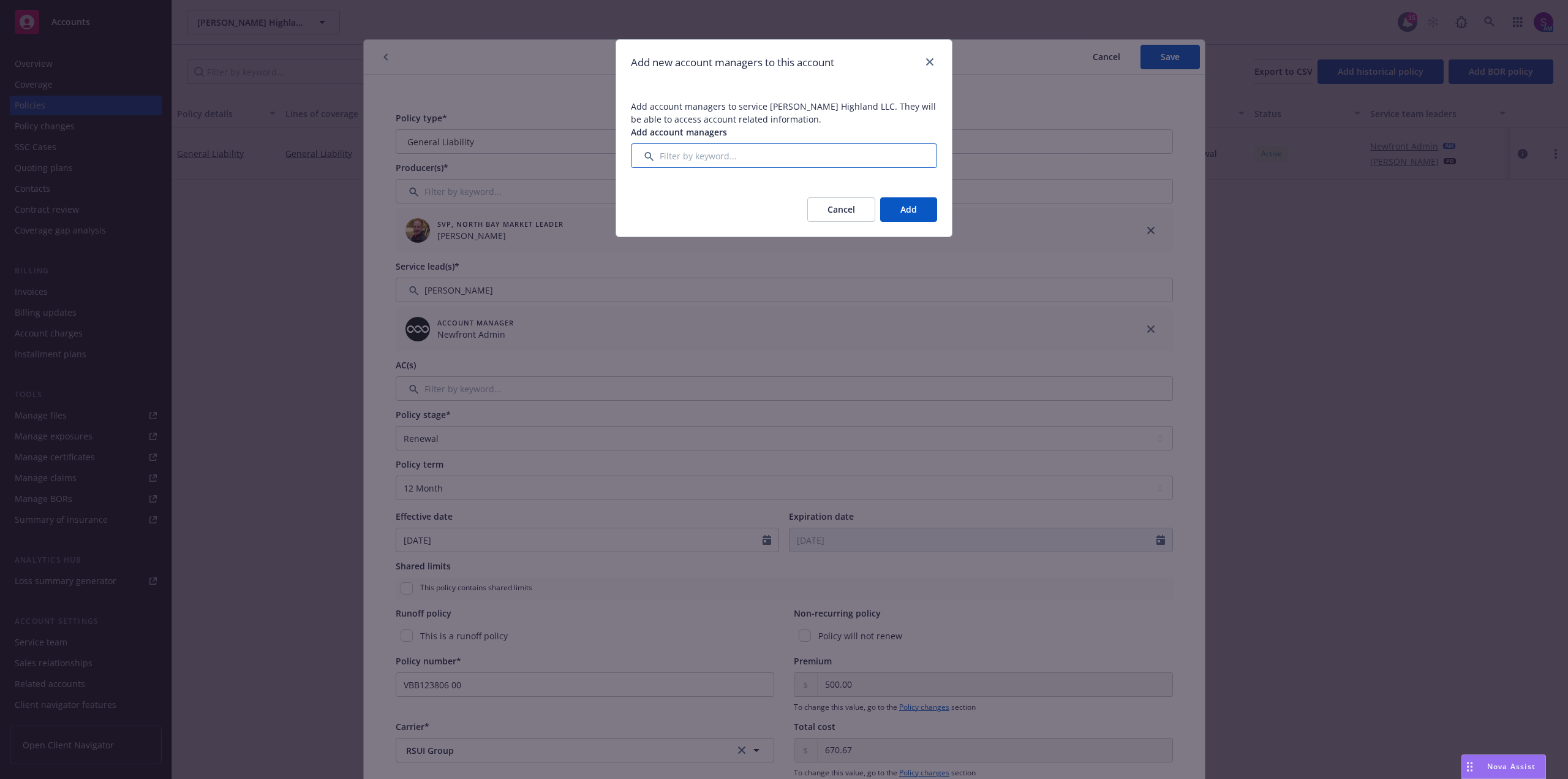
click at [681, 156] on input "Filter by keyword..." at bounding box center [784, 155] width 306 height 25
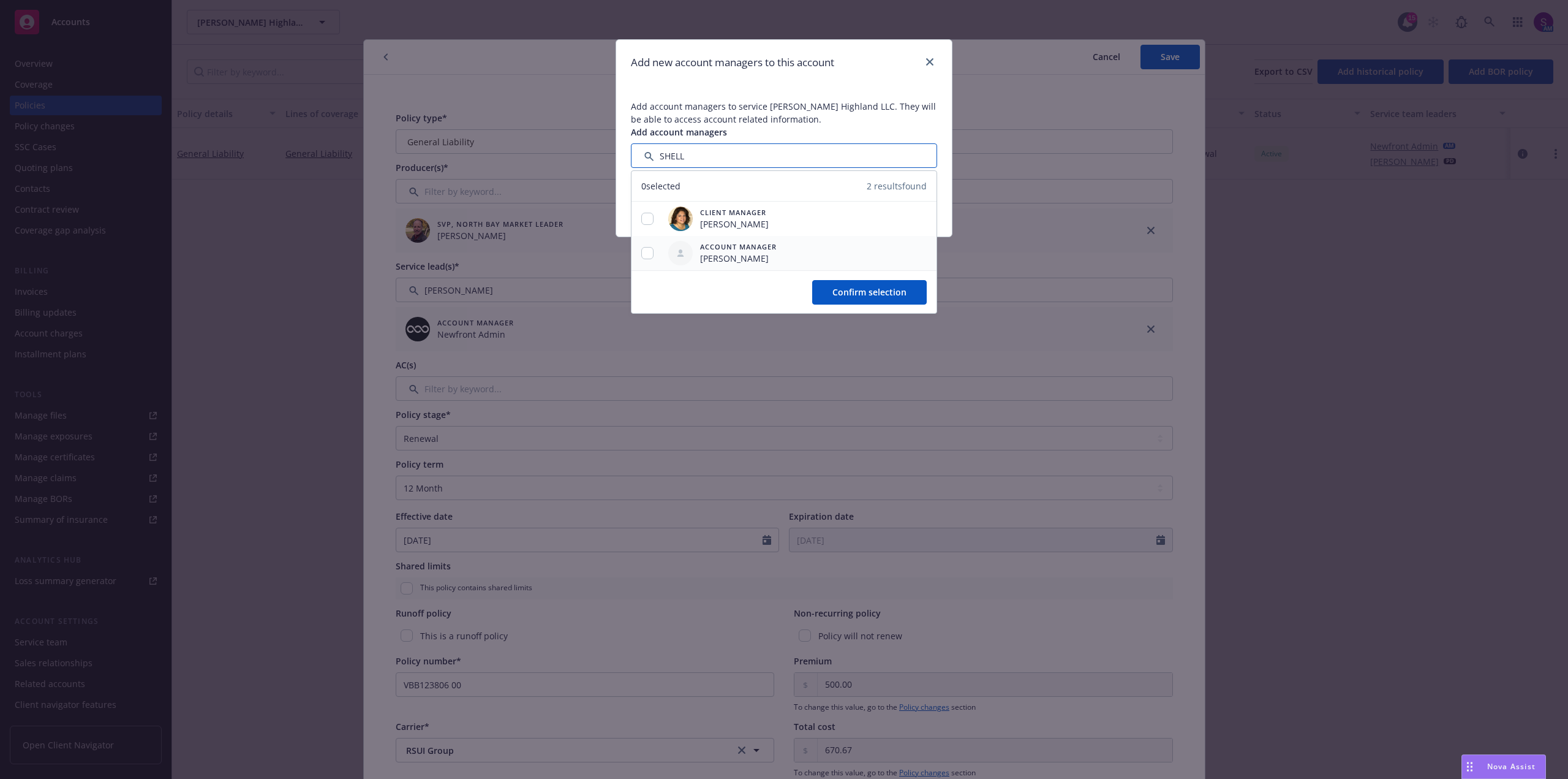
type input "SHELL"
click at [646, 255] on input "checkbox" at bounding box center [647, 252] width 12 height 12
checkbox input "true"
click at [882, 293] on span "Confirm selection" at bounding box center [869, 292] width 74 height 12
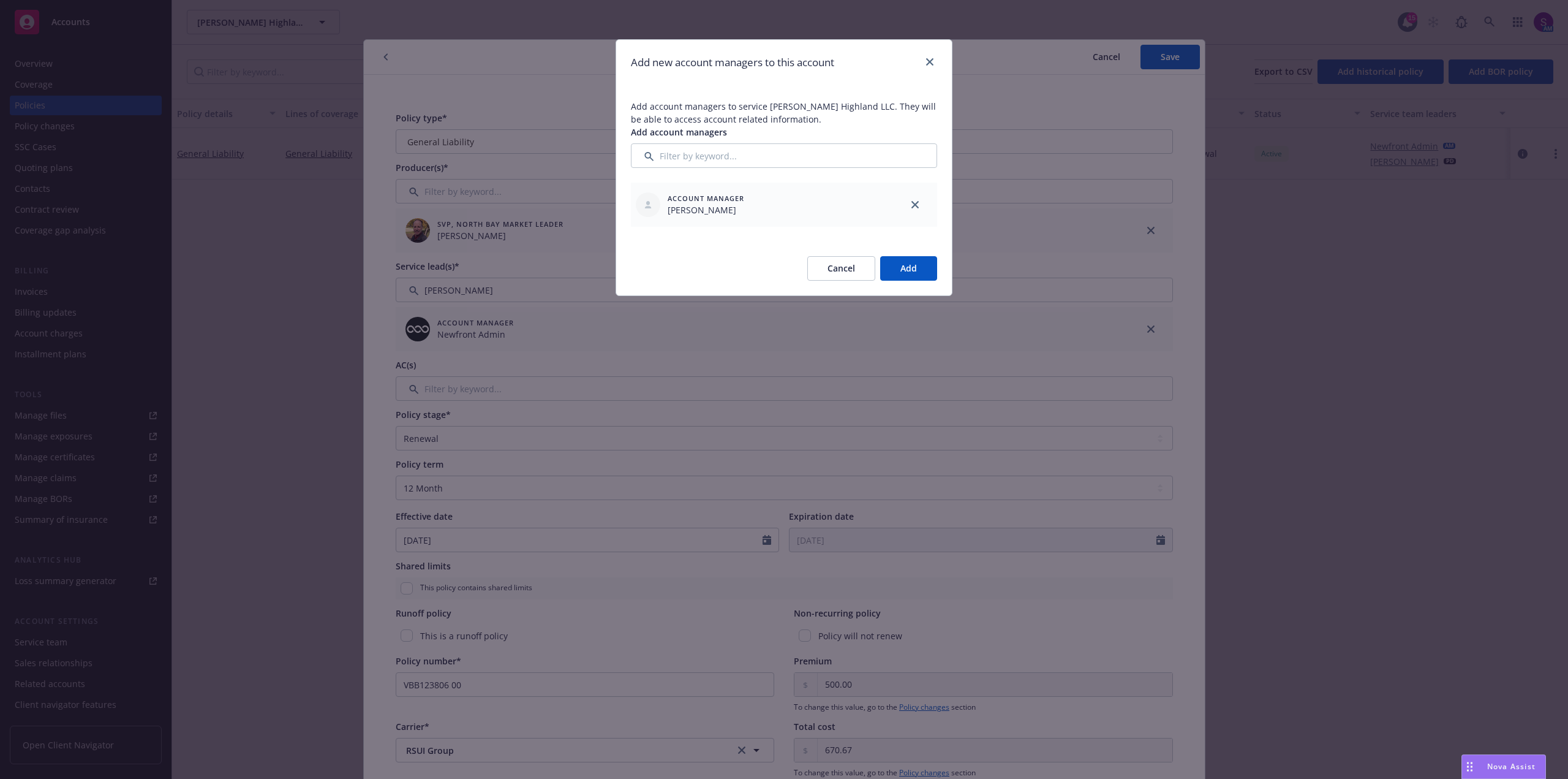
click at [909, 260] on button "Add" at bounding box center [909, 268] width 57 height 25
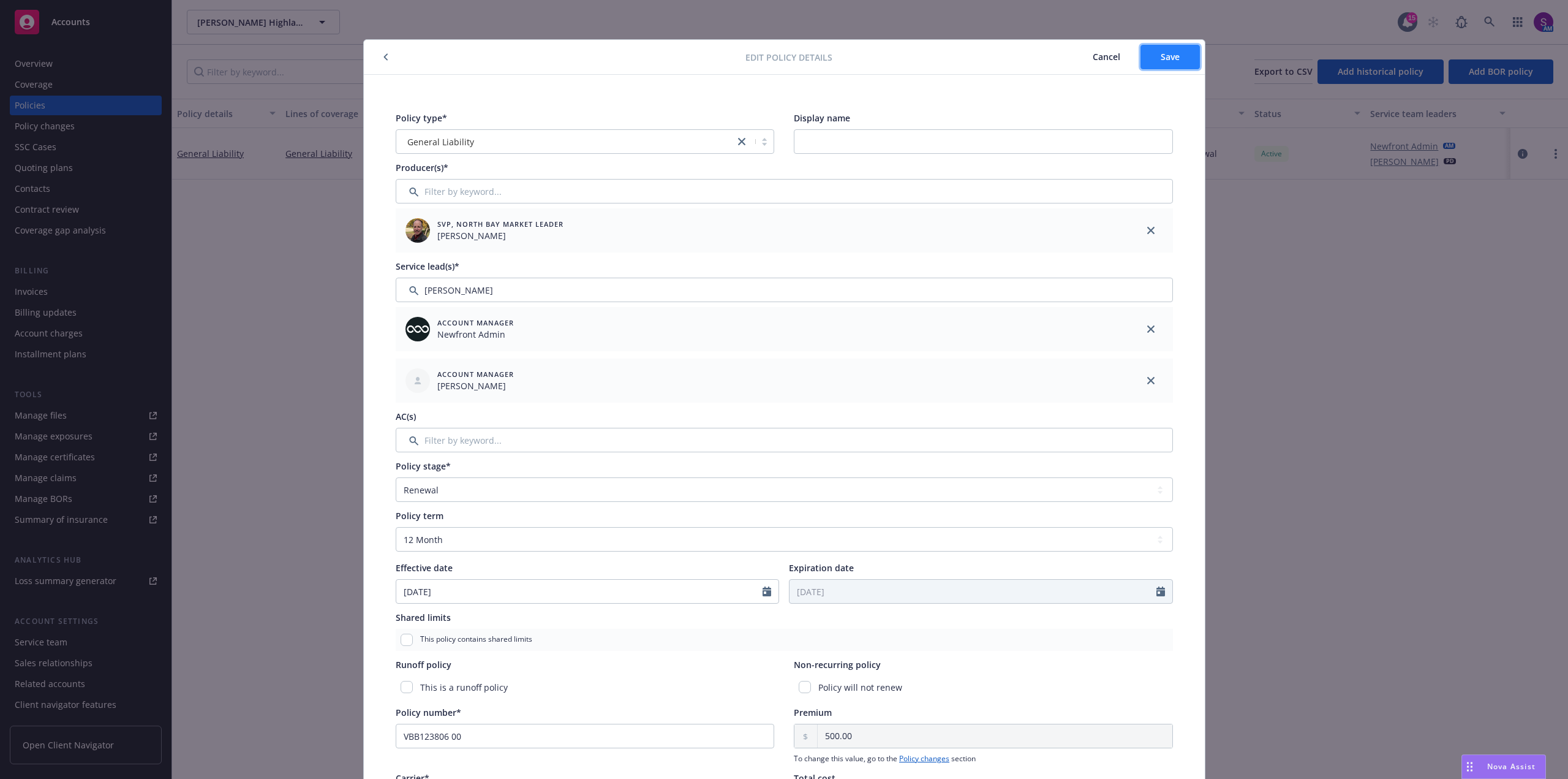
click at [1174, 50] on button "Save" at bounding box center [1170, 57] width 60 height 25
